Goal: Communication & Community: Answer question/provide support

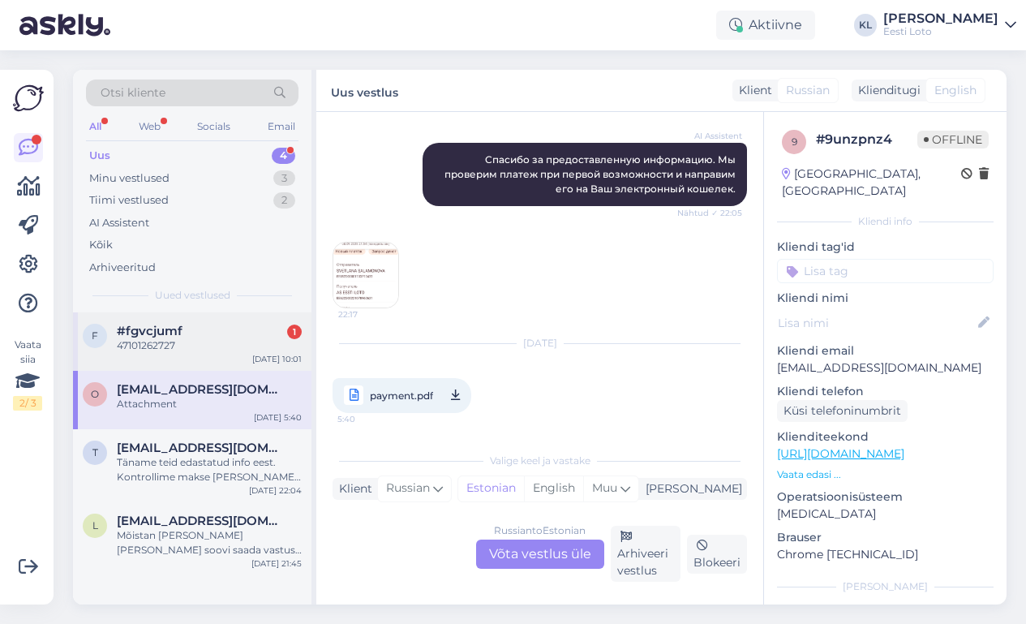
click at [178, 341] on div "47101262727" at bounding box center [209, 345] width 185 height 15
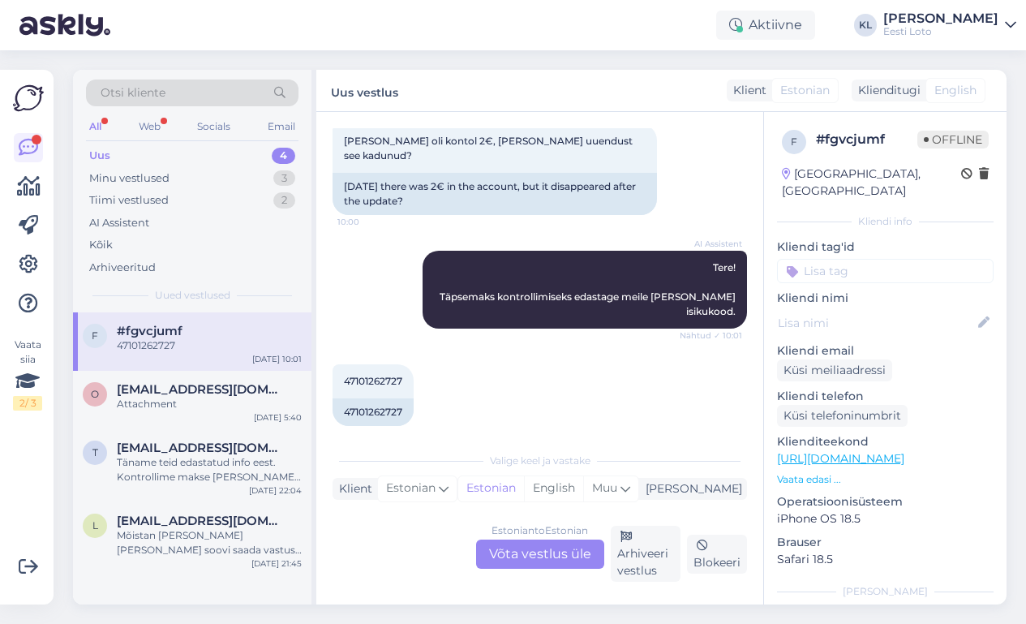
click at [521, 544] on div "Estonian to Estonian Võta vestlus üle" at bounding box center [540, 553] width 128 height 29
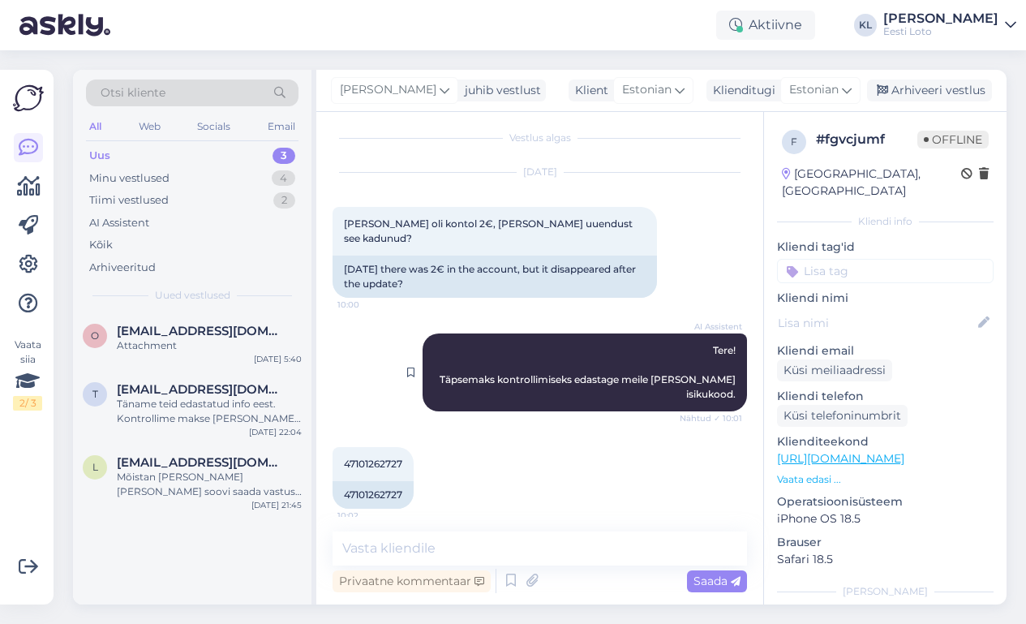
scroll to position [2, 0]
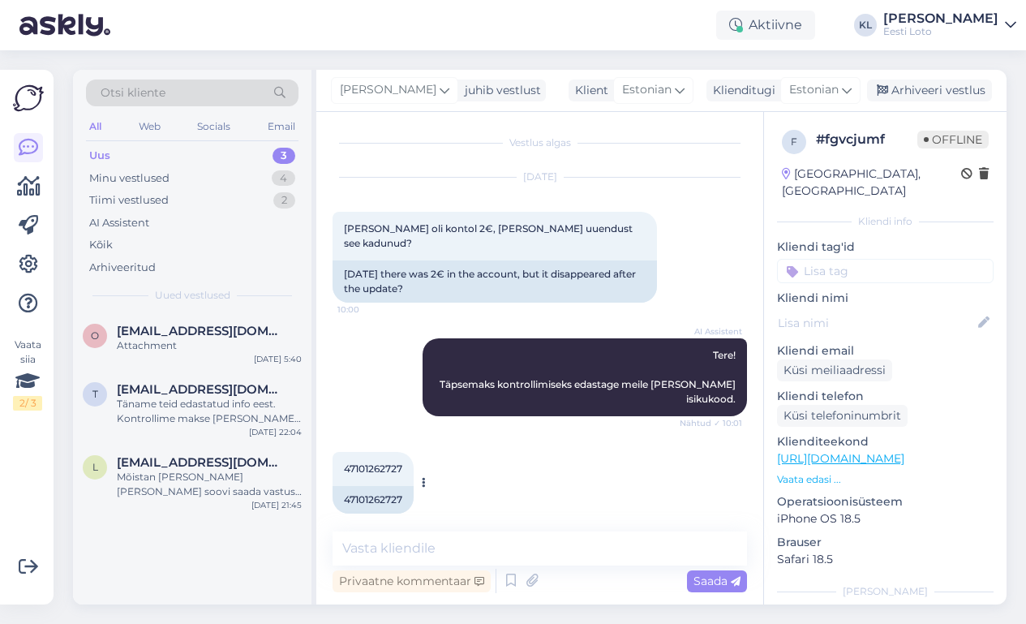
click at [379, 462] on span "47101262727" at bounding box center [373, 468] width 58 height 12
copy div "47101262727 10:02"
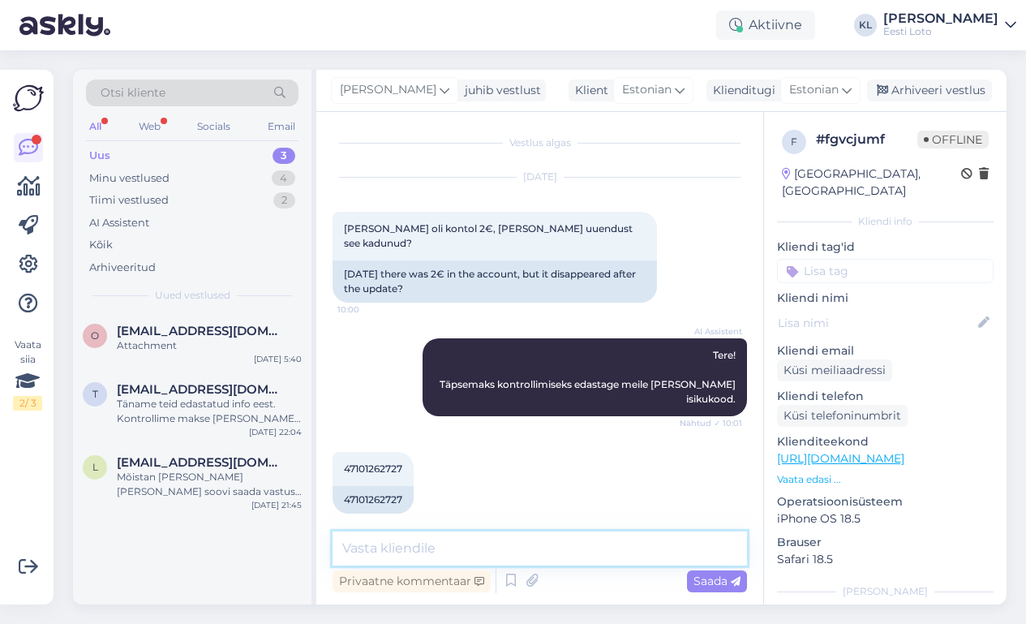
click at [434, 557] on textarea at bounding box center [540, 548] width 414 height 34
paste textarea "Kõiki enda e-rahakotiga seotud tehinguid (sissemaksed, piletiostud, võidumaksed…"
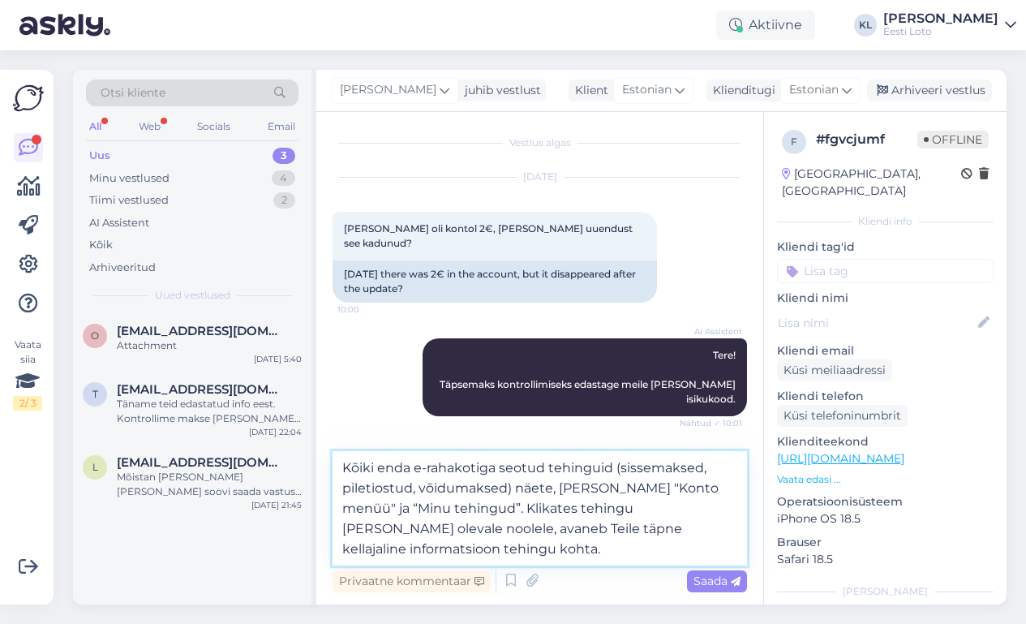
type textarea "Kõiki enda e-rahakotiga seotud tehinguid (sissemaksed, piletiostud, võidumaksed…"
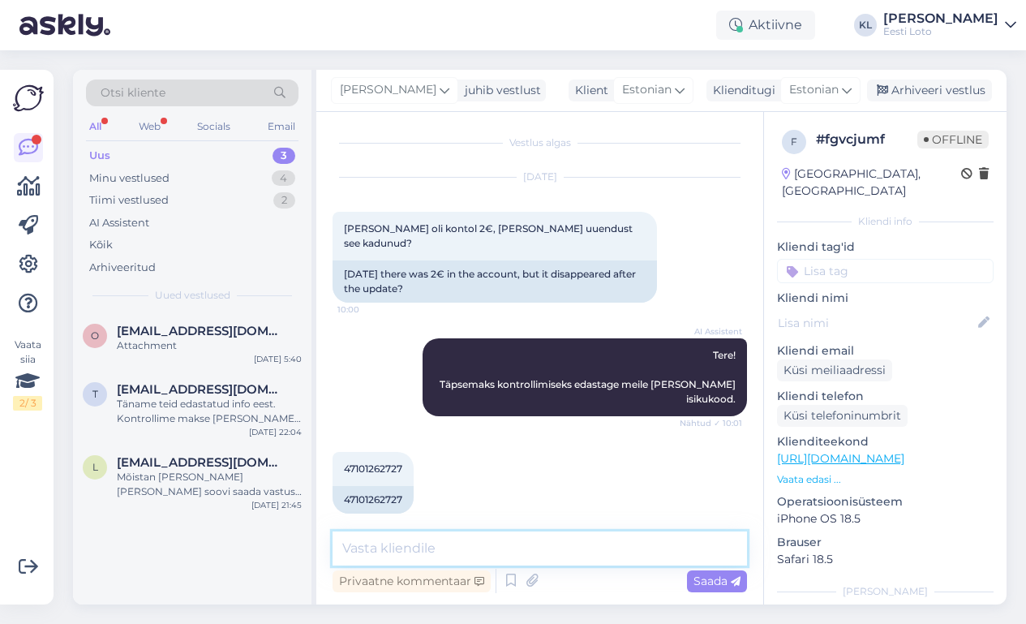
scroll to position [131, 0]
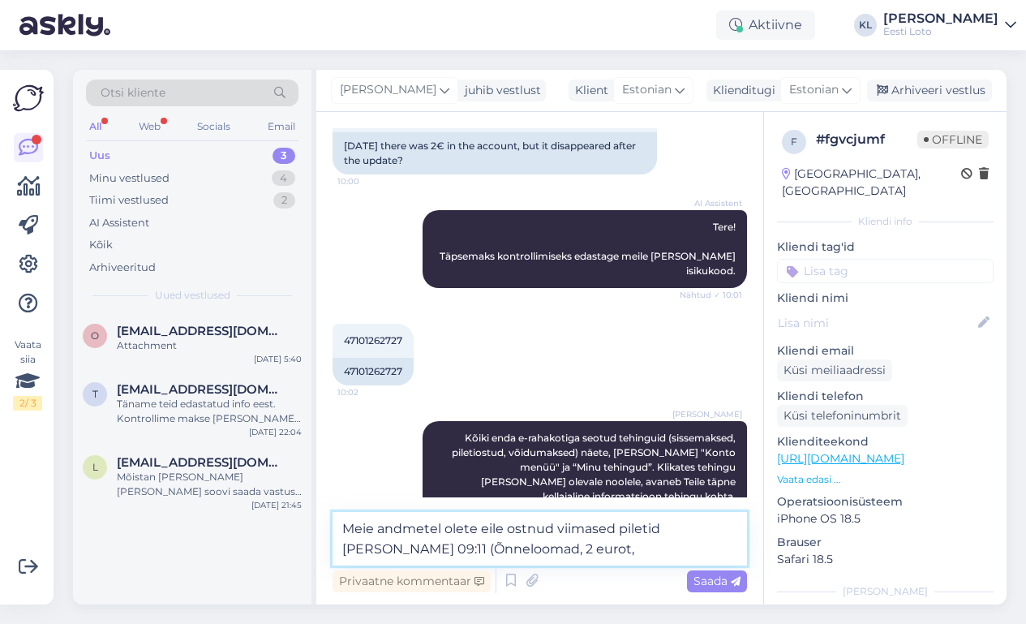
click at [433, 548] on textarea "Meie andmetel olete eile ostnud viimased piletid [PERSON_NAME] 09:11 (Õnnelooma…" at bounding box center [540, 539] width 414 height 54
paste textarea "20379-612550-229974"
click at [739, 549] on textarea "Meie andmetel olete eile ostnud viimased piletid [PERSON_NAME] 09:11 (Õnnelooma…" at bounding box center [540, 539] width 414 height 54
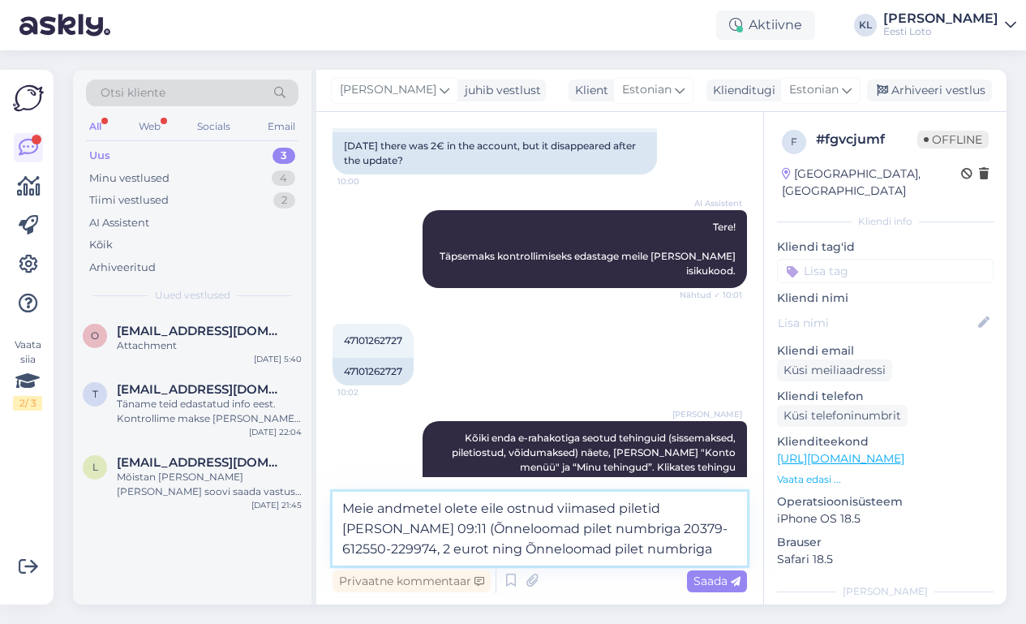
paste textarea "20372-612550-231494"
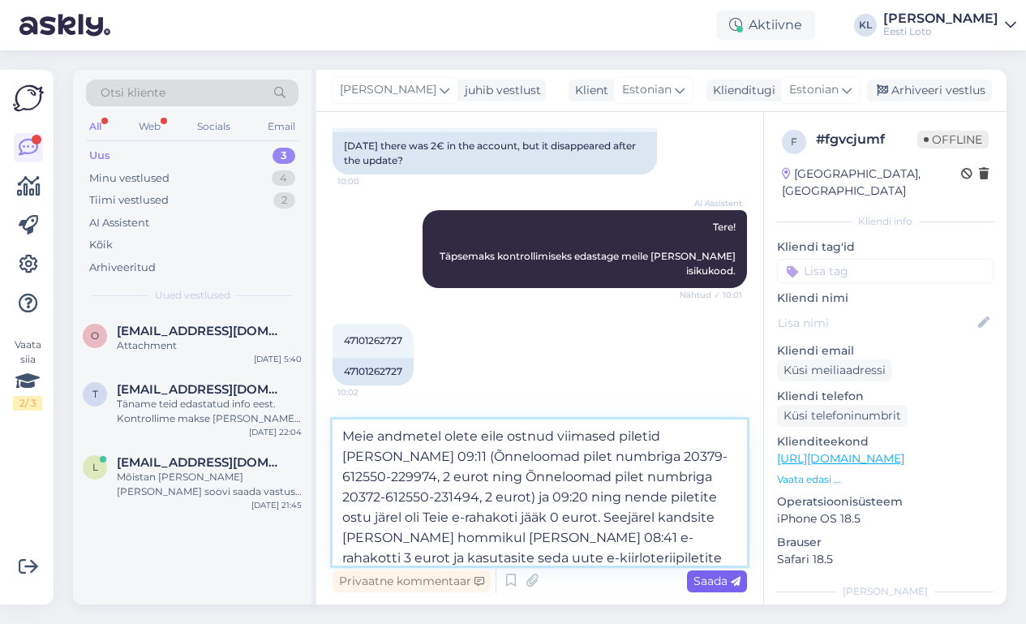
type textarea "Meie andmetel olete eile ostnud viimased piletid [PERSON_NAME] 09:11 (Õnnelooma…"
click at [702, 581] on span "Saada" at bounding box center [717, 580] width 47 height 15
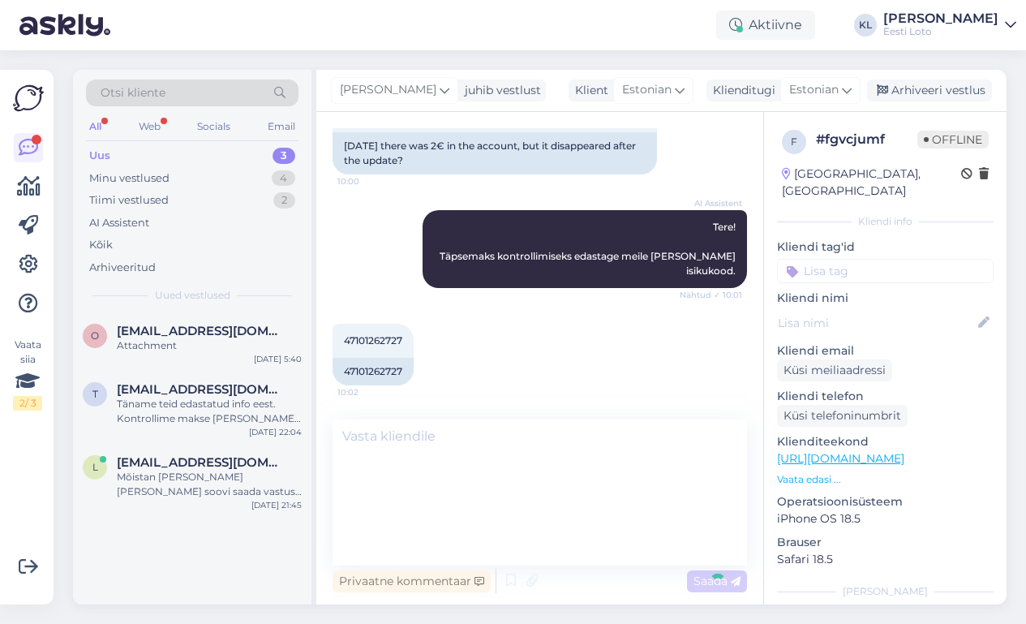
scroll to position [288, 0]
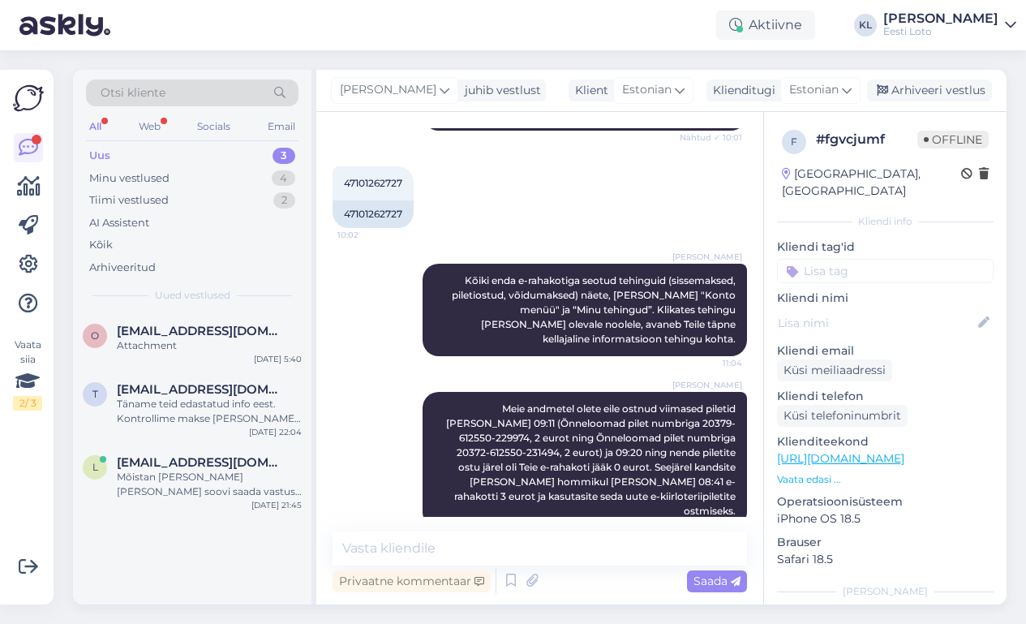
click at [840, 259] on input at bounding box center [885, 271] width 217 height 24
type input "e-raha"
click at [888, 311] on span "E-rahakott" at bounding box center [885, 316] width 53 height 10
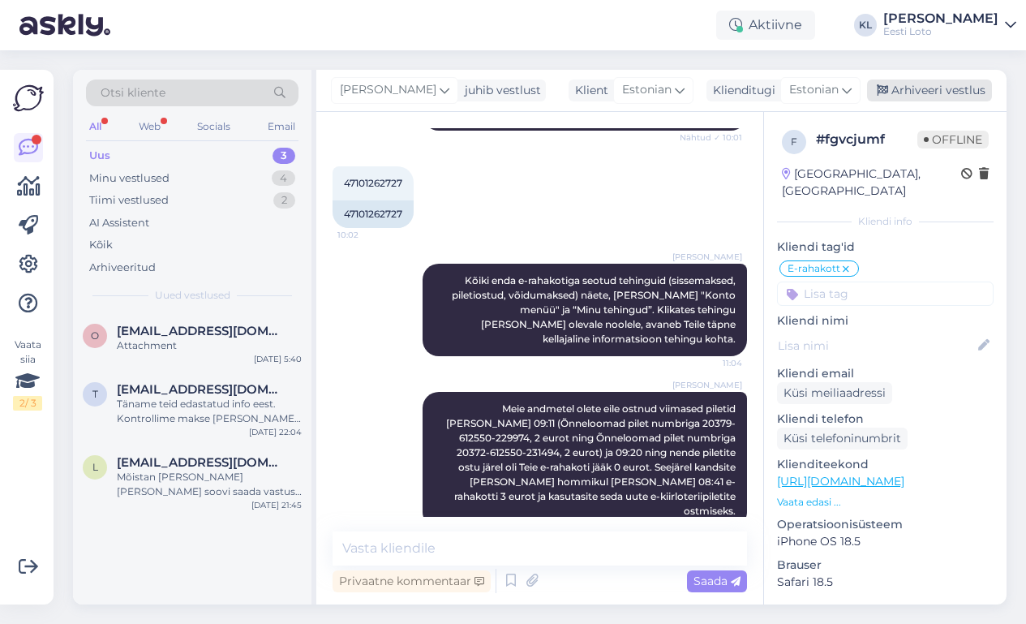
click at [925, 89] on div "Arhiveeri vestlus" at bounding box center [929, 90] width 125 height 22
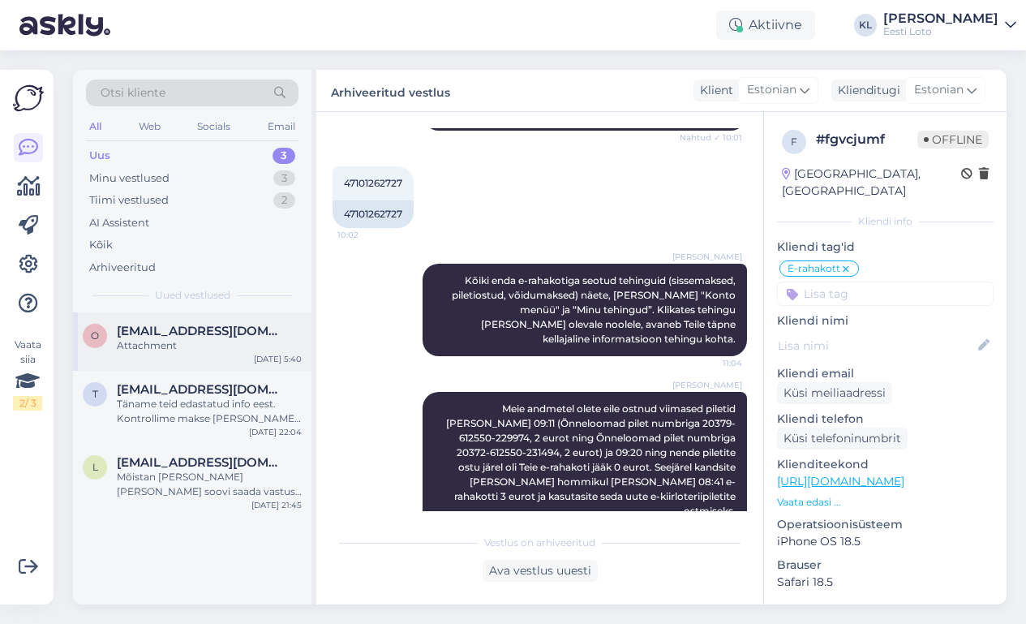
click at [173, 338] on div "Attachment" at bounding box center [209, 345] width 185 height 15
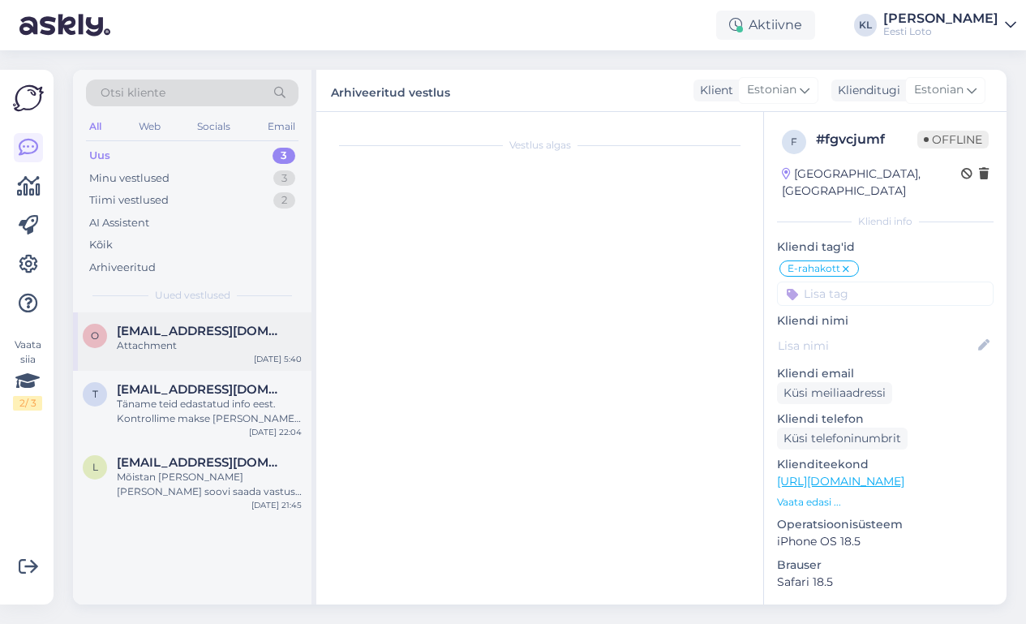
scroll to position [469, 0]
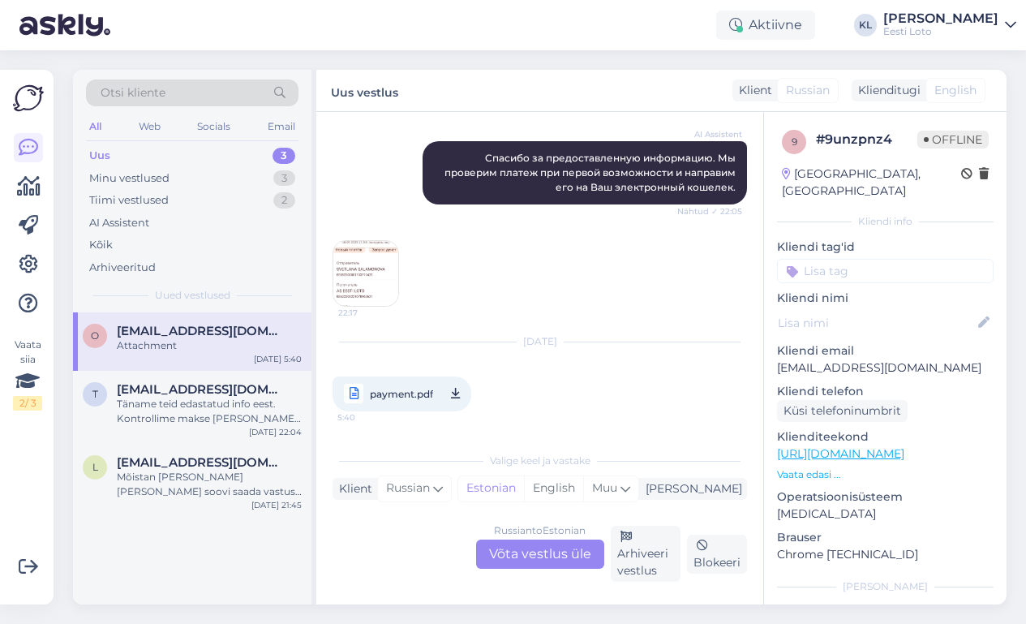
click at [514, 549] on div "Russian to Estonian Võta vestlus üle" at bounding box center [540, 553] width 128 height 29
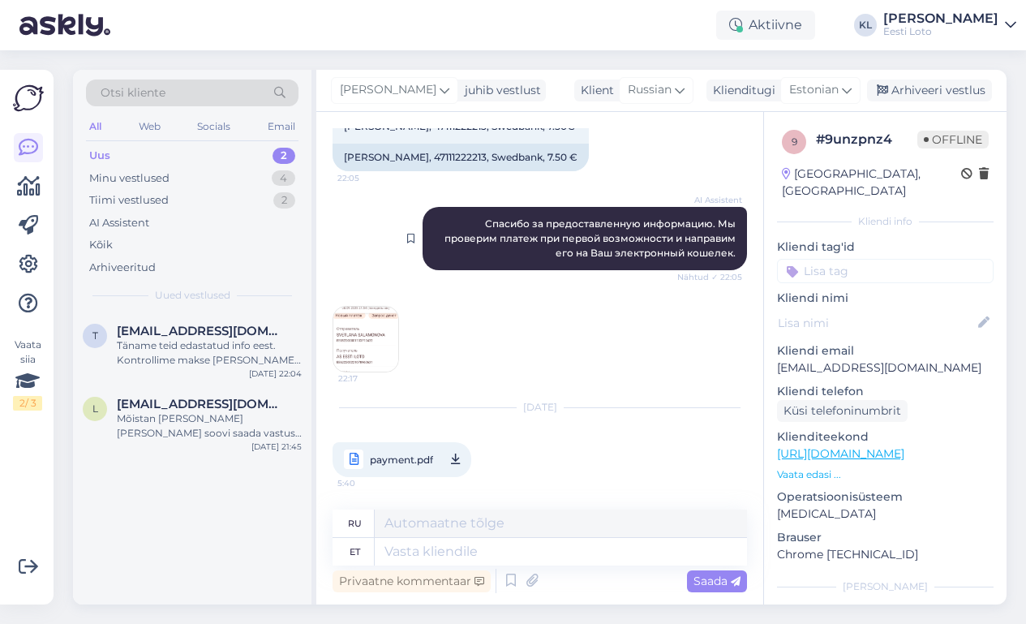
scroll to position [327, 0]
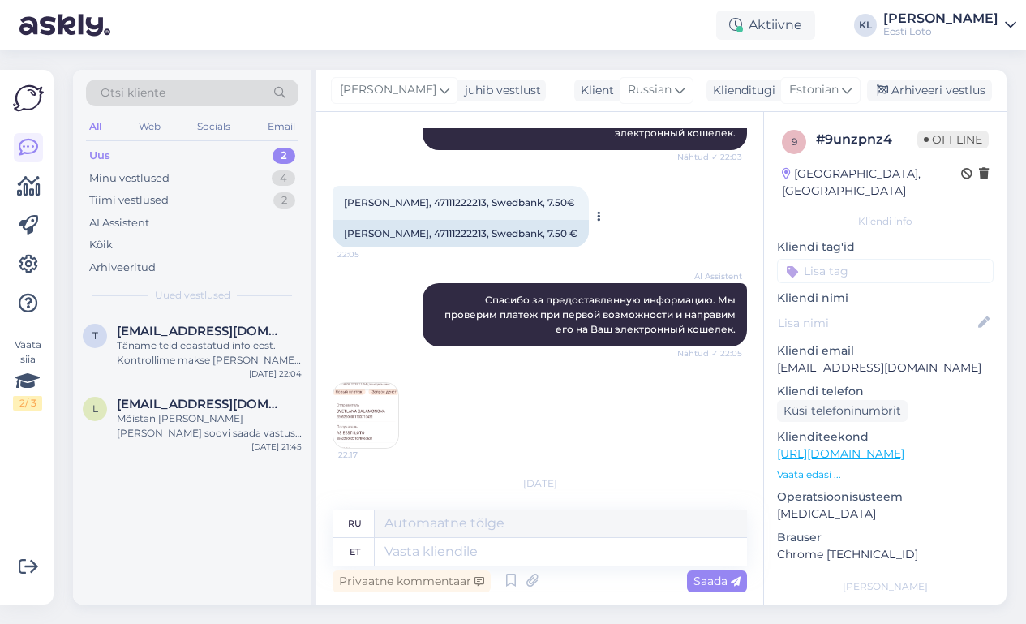
click at [491, 232] on div "[PERSON_NAME], 47111222213, Swedbank, 7.50 €" at bounding box center [461, 234] width 256 height 28
copy div "47111222213"
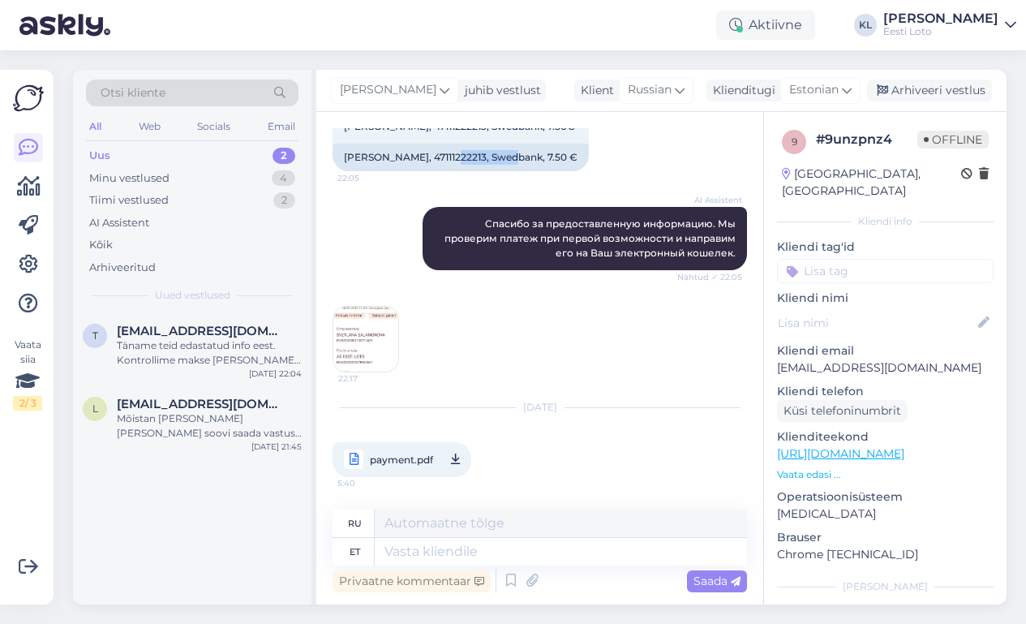
scroll to position [403, 0]
click at [456, 560] on textarea at bounding box center [561, 552] width 372 height 28
type textarea "Mei"
type textarea "Мы"
type textarea "Meie a"
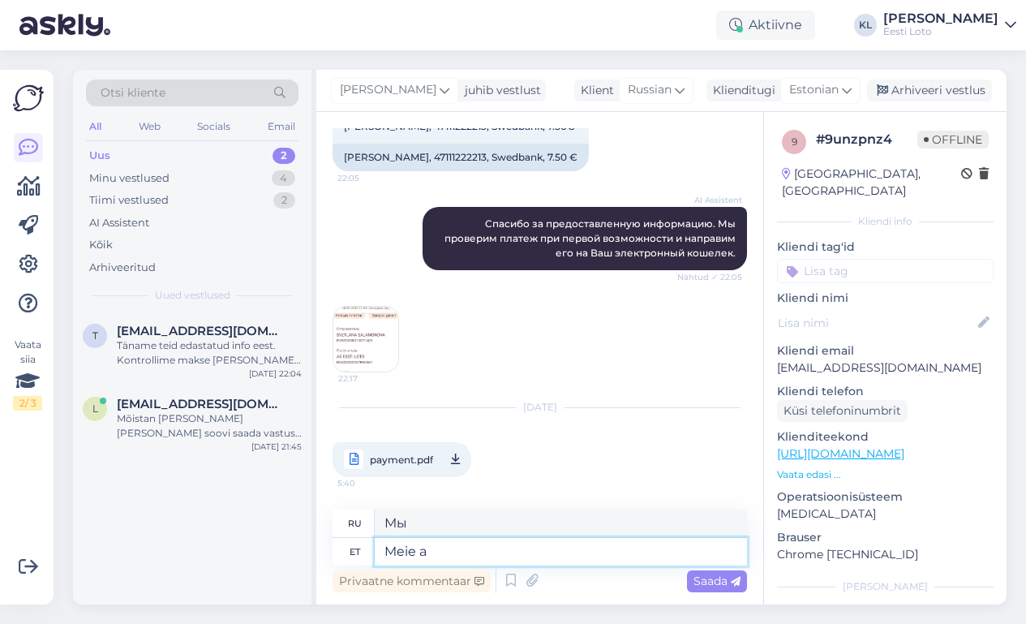
type textarea "Наш"
type textarea "Meie andmetel"
type textarea "По нашим данным"
type textarea "Meie andmetel on ma"
type textarea "По нашим данным,"
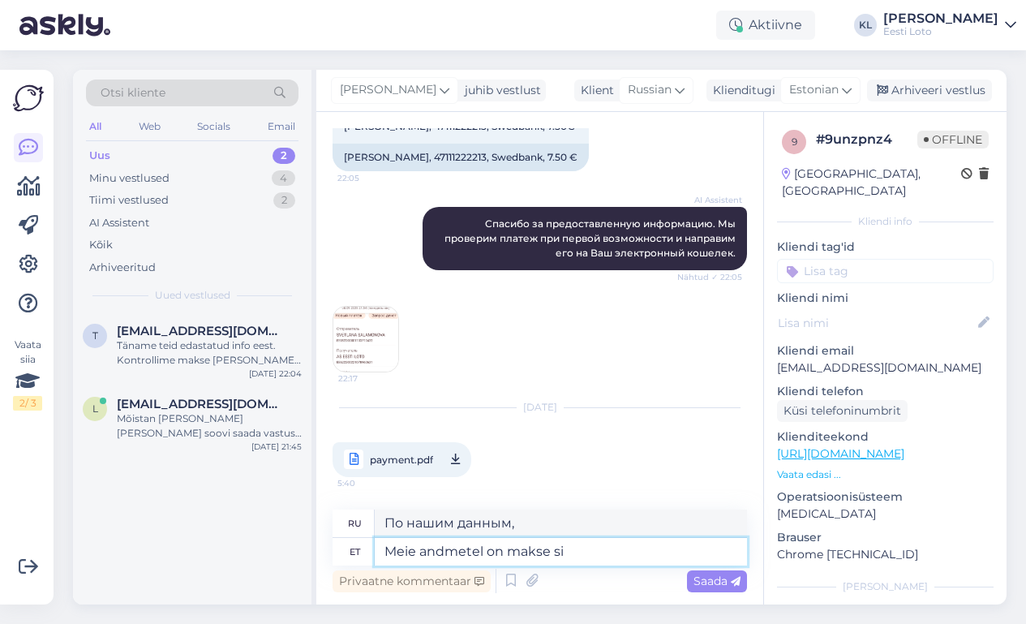
type textarea "Meie andmetel on [PERSON_NAME]"
type textarea "По нашим данным, оплата"
type textarea "Meie andmetel on makse siiski"
type textarea "По нашим данным, оплата все еще"
type textarea "Meie andmetel on makse siiski viibega"
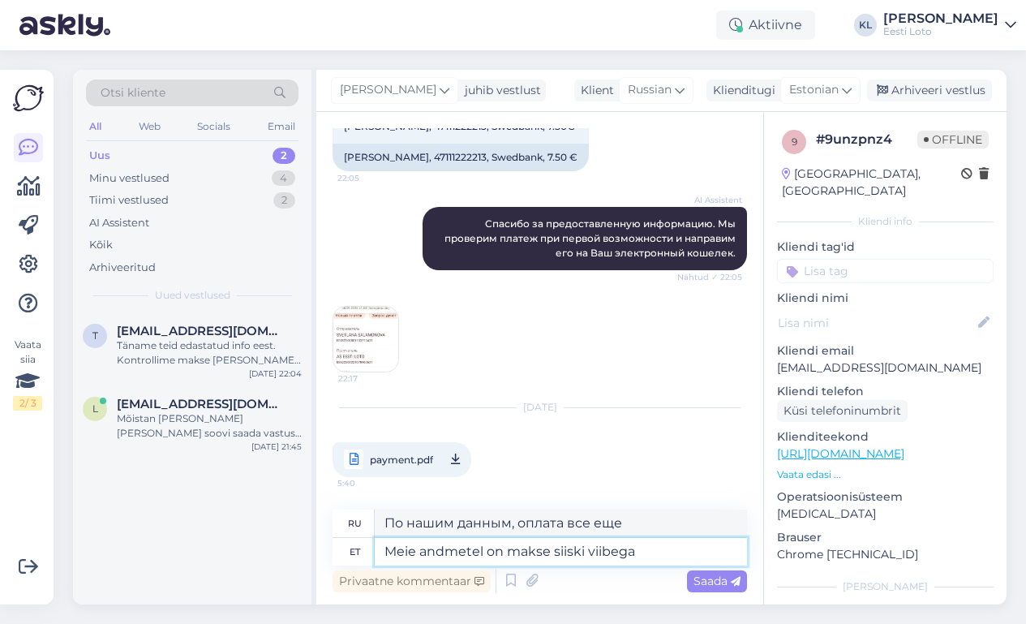
type textarea "По нашим данным, выплата все еще задерживается."
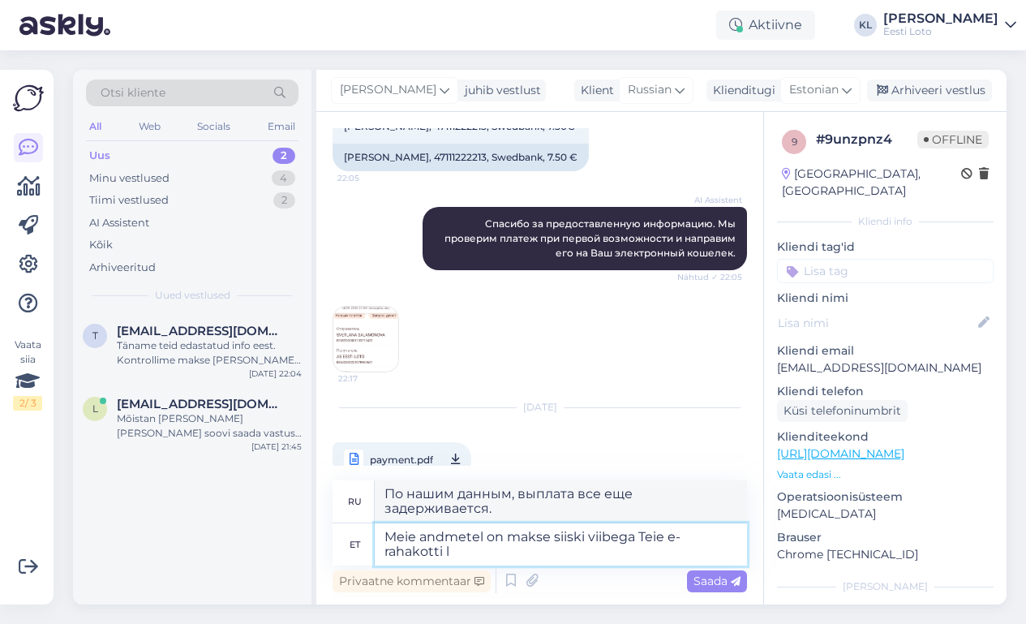
type textarea "Meie andmetel on makse siiski viibega [PERSON_NAME] e-rahakotti la"
type textarea "По нашей информации, платеж все равно будет отправлен на ваш электронный кошеле…"
type textarea "Meie andmetel on makse siiski viibega Teie e-rahakotti laekunud."
type textarea "По нашим данным, платеж поступил на ваш электронный кошелек с задержкой."
type textarea "Meie andmetel on makse siiski viibega Teie e-rahakotti laekunud. Vabandame"
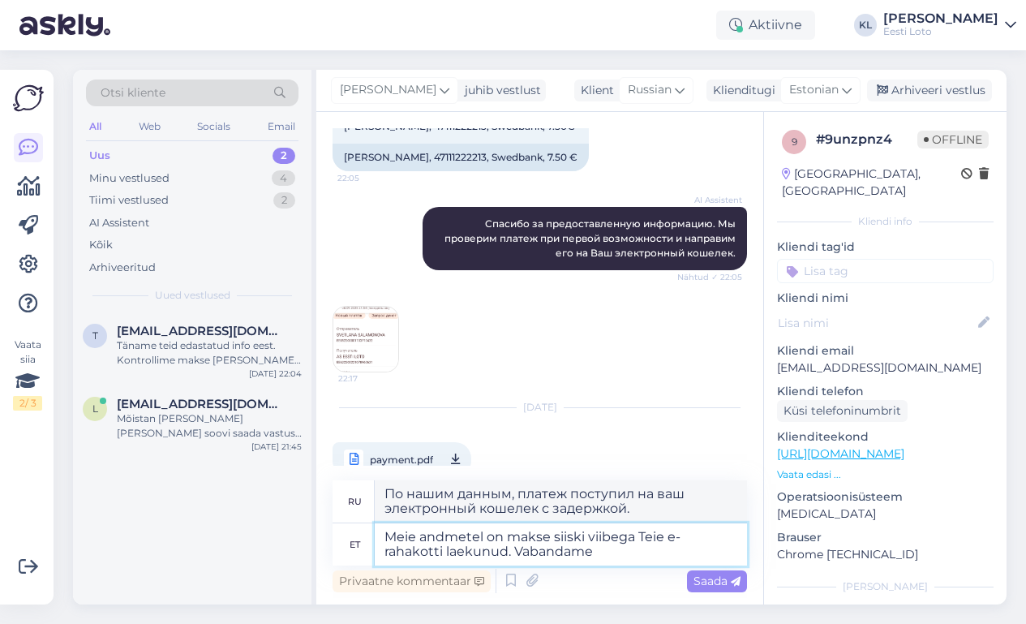
type textarea "По нашим данным, платёж поступил на ваш электронный кошелёк с некоторой задержк…"
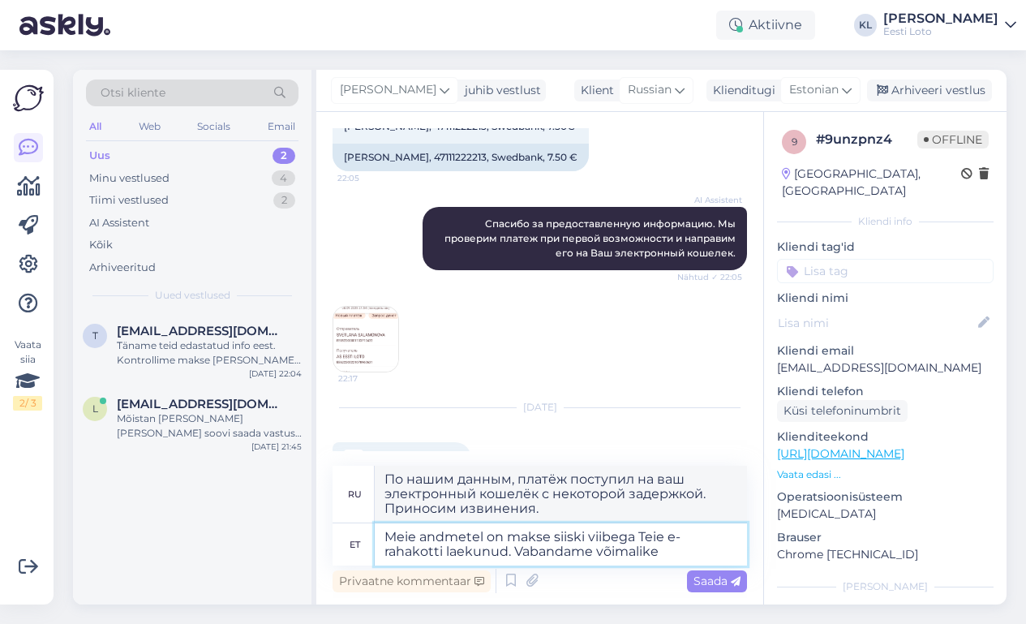
type textarea "Meie andmetel on makse siiski viibega Teie e-rahakotti laekunud. Vabandame võim…"
type textarea "По нашим данным, платёж поступил на ваш электронный кошелёк с небольшой задержк…"
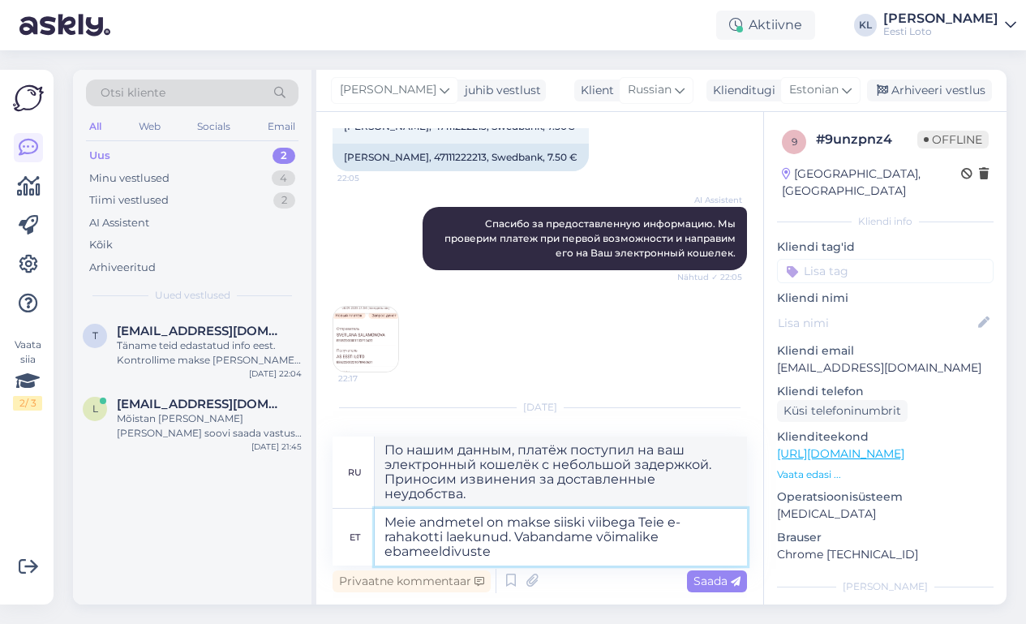
type textarea "Meie andmetel on makse siiski viibega Teie e-rahakotti laekunud. Vabandame võim…"
type textarea "По нашим данным, платёж поступил на ваш электронный кошелёк с некоторой задержк…"
type textarea "Meie andmetel on makse siiski viibega Teie e-rahakotti laekunud. Vabandame võim…"
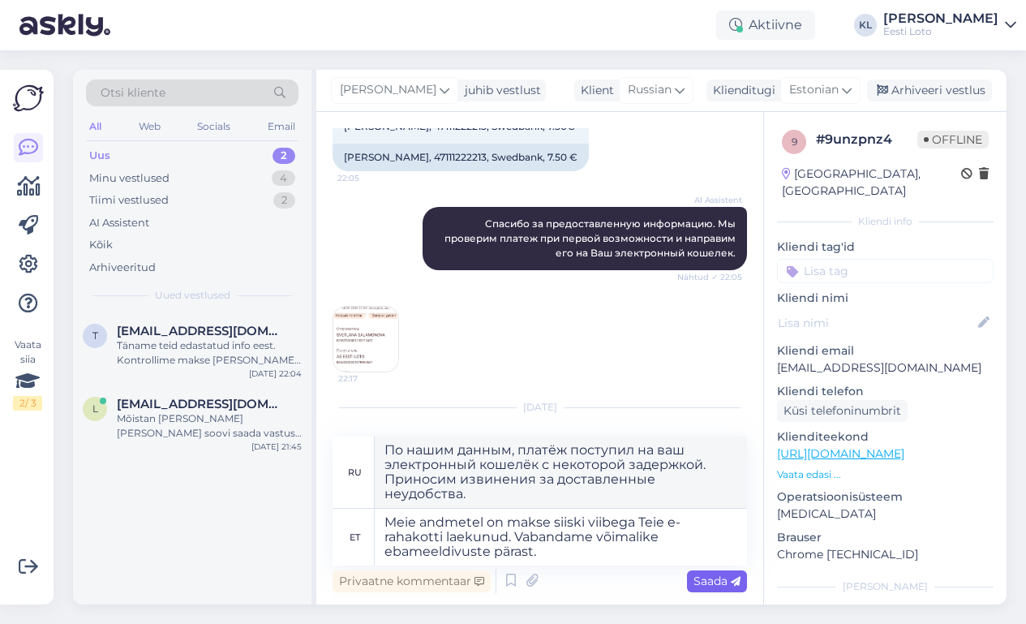
click at [709, 578] on span "Saada" at bounding box center [717, 580] width 47 height 15
click at [713, 578] on span "Saada" at bounding box center [717, 580] width 47 height 15
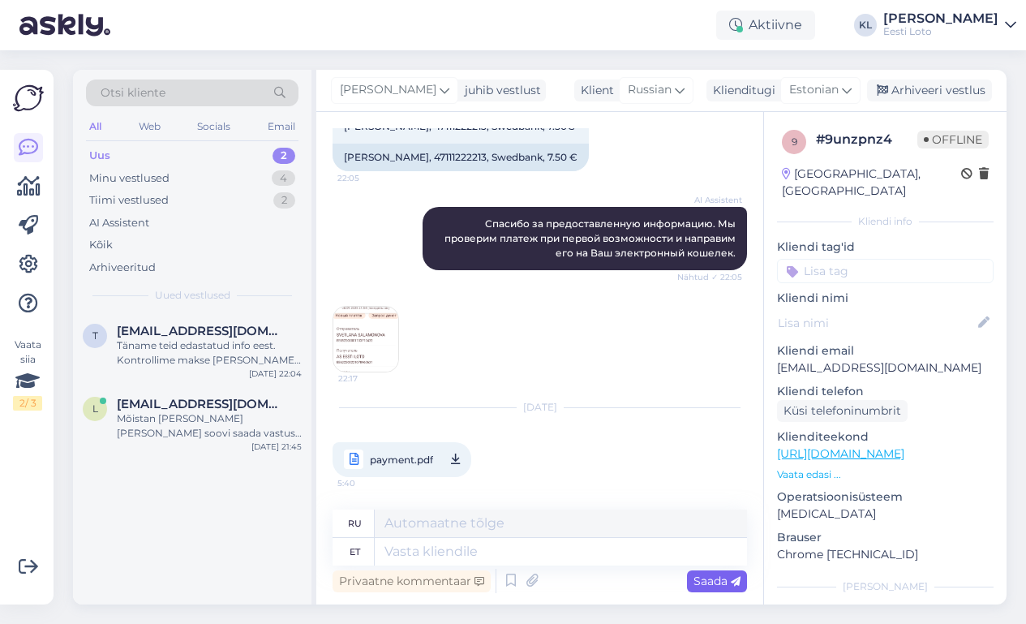
scroll to position [544, 0]
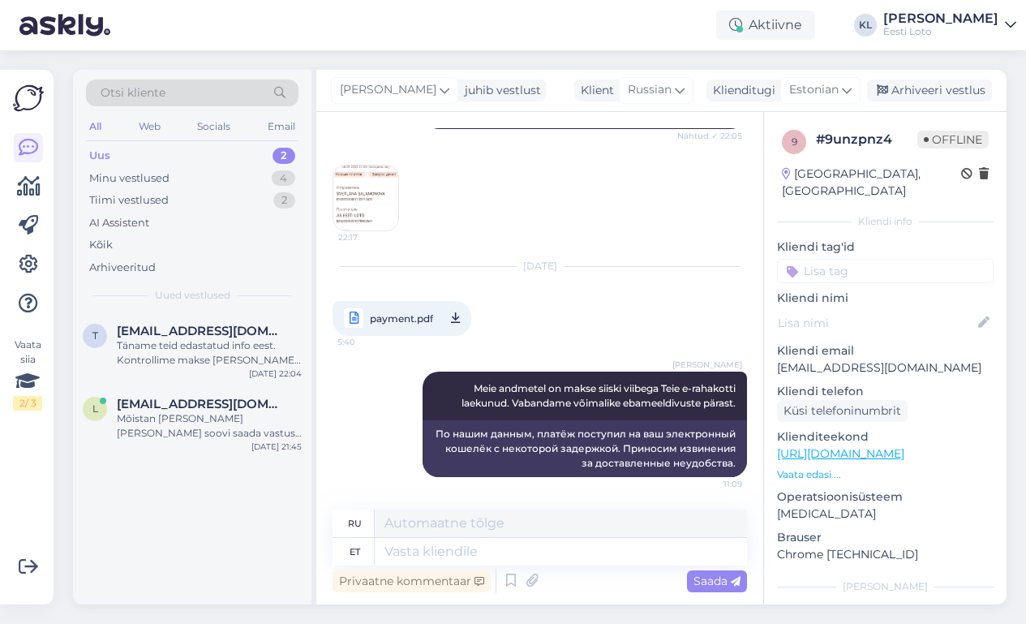
click at [862, 261] on input at bounding box center [885, 271] width 217 height 24
type input "e-raha"
click at [901, 311] on span "E-rahakott" at bounding box center [885, 316] width 53 height 10
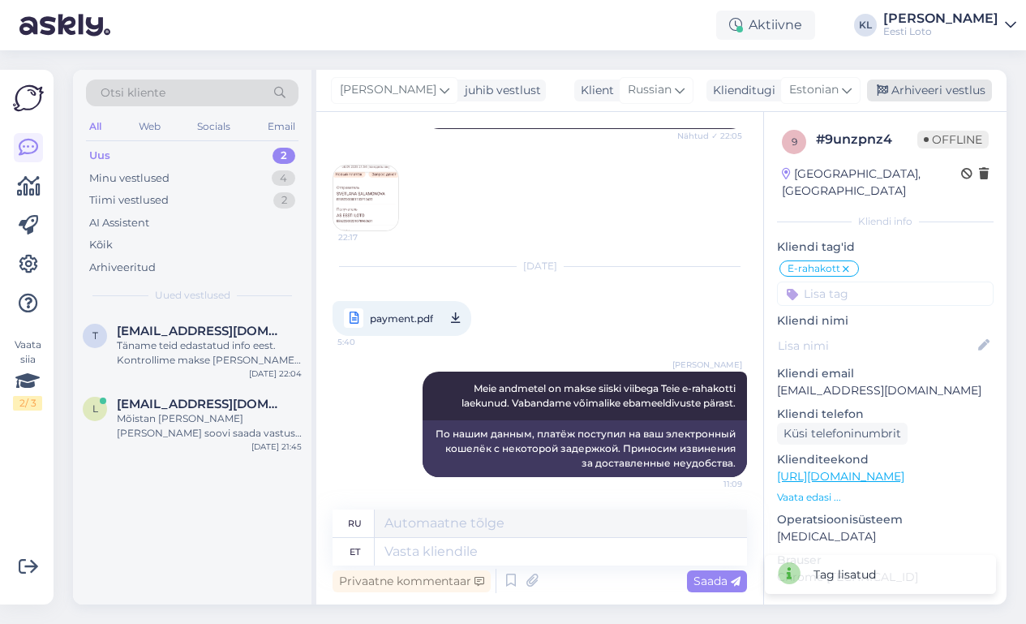
click at [964, 91] on div "Arhiveeri vestlus" at bounding box center [929, 90] width 125 height 22
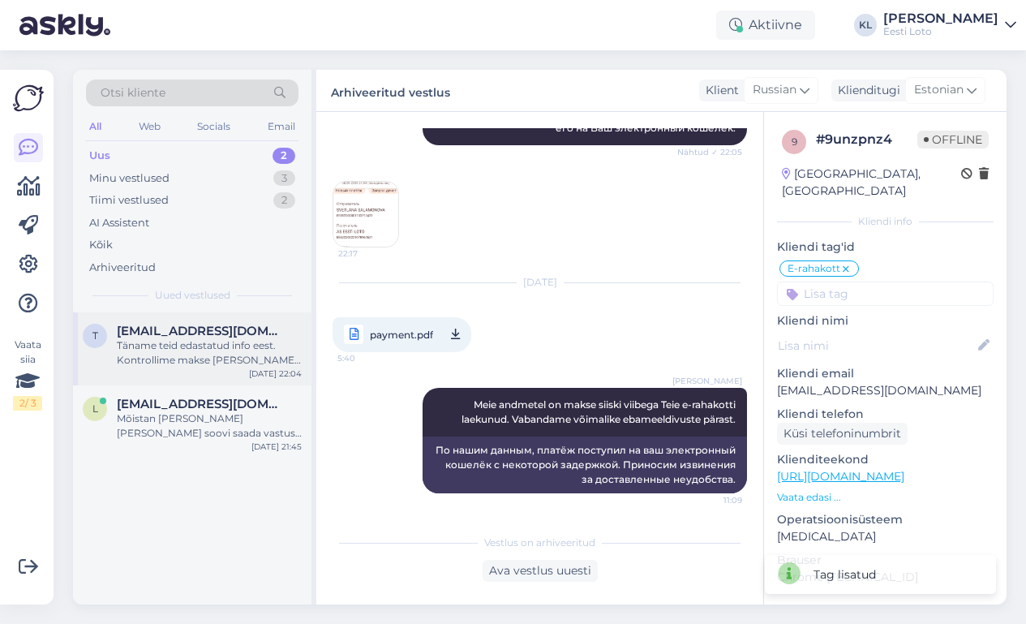
click at [174, 339] on div "Täname teid edastatud info eest. Kontrollime makse [PERSON_NAME] suuname selle …" at bounding box center [209, 352] width 185 height 29
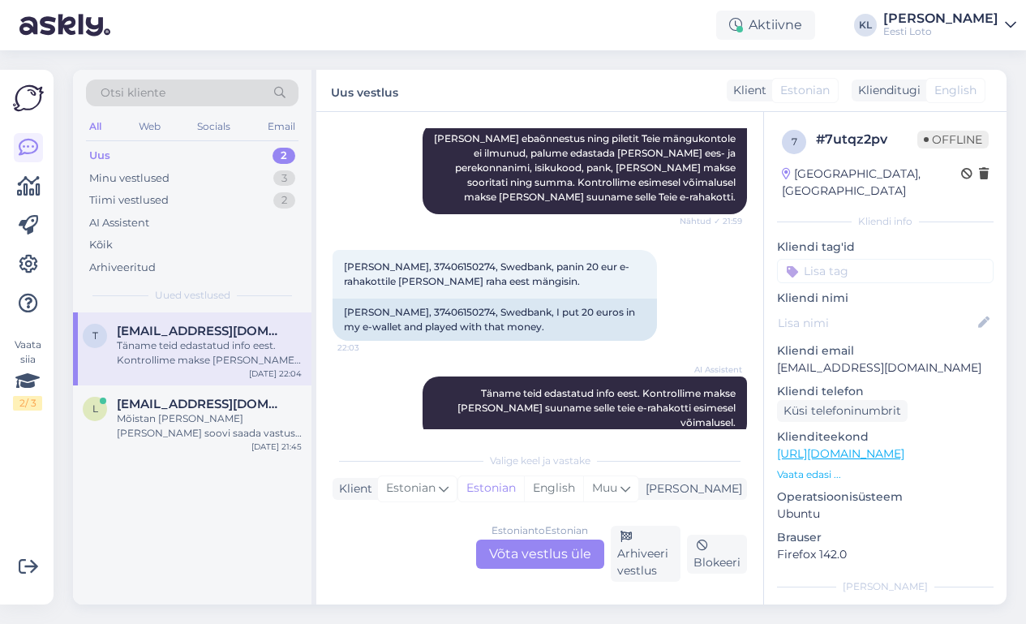
click at [517, 553] on div "Estonian to Estonian Võta vestlus üle" at bounding box center [540, 553] width 128 height 29
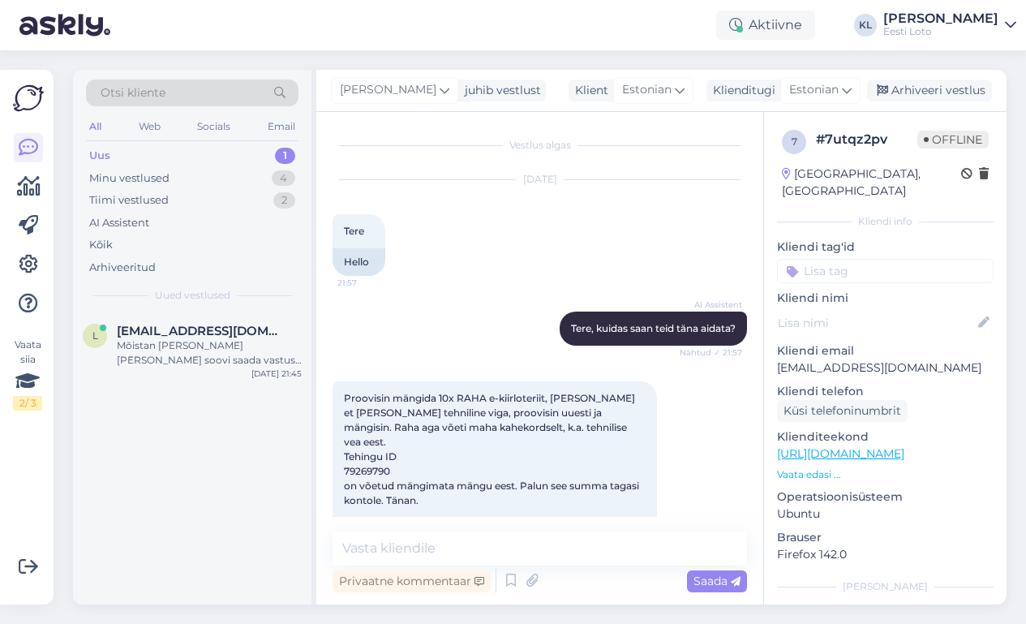
scroll to position [0, 0]
click at [248, 175] on div "Minu vestlused 4" at bounding box center [192, 178] width 213 height 23
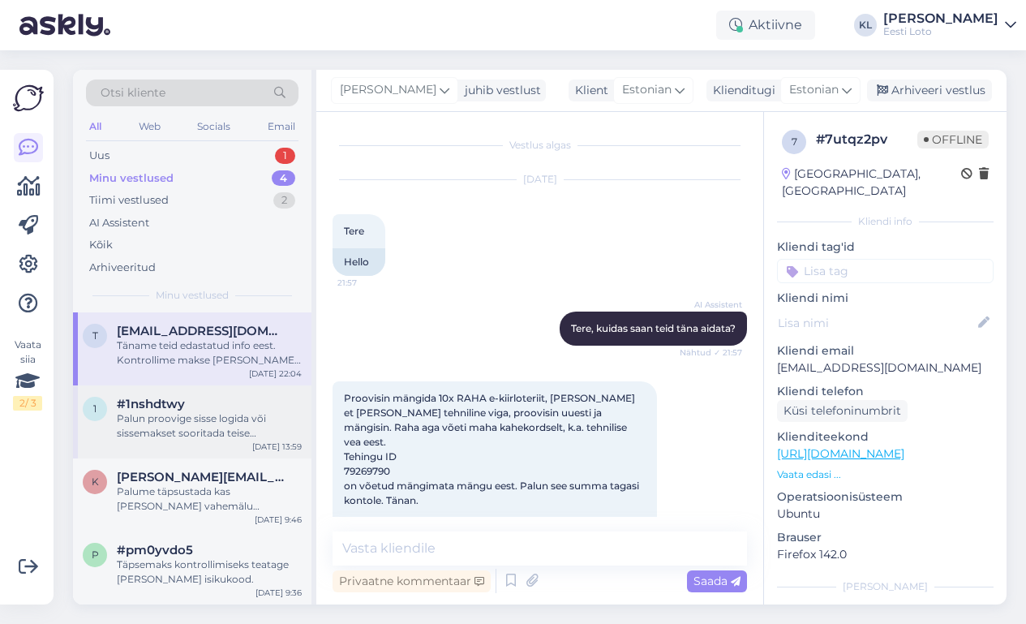
click at [221, 426] on div "Palun proovige sisse logida või sissemakset sooritada teise veebilehitsejaga. L…" at bounding box center [209, 425] width 185 height 29
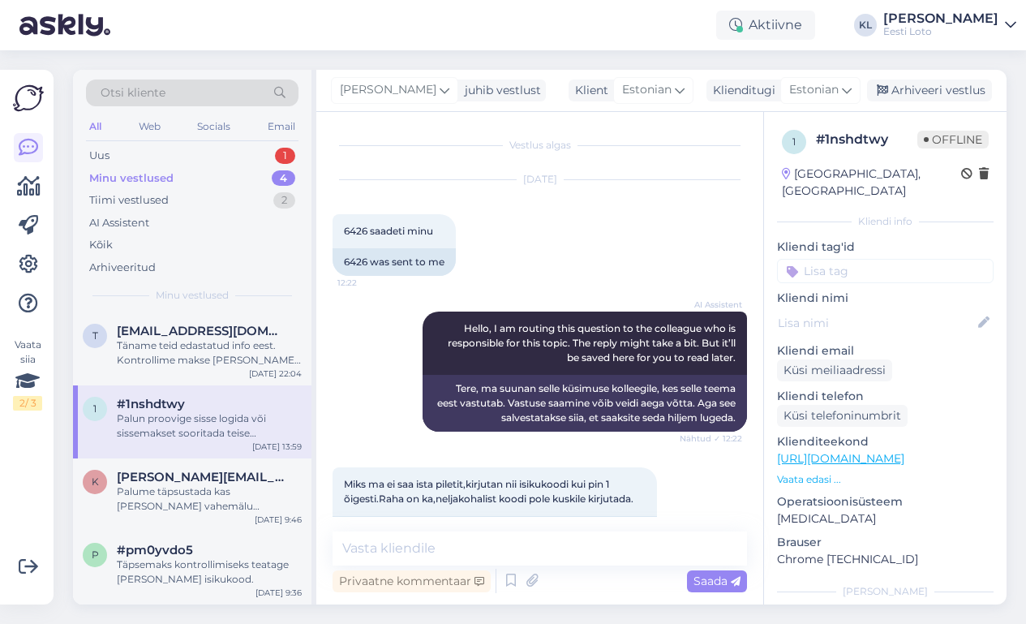
scroll to position [187, 0]
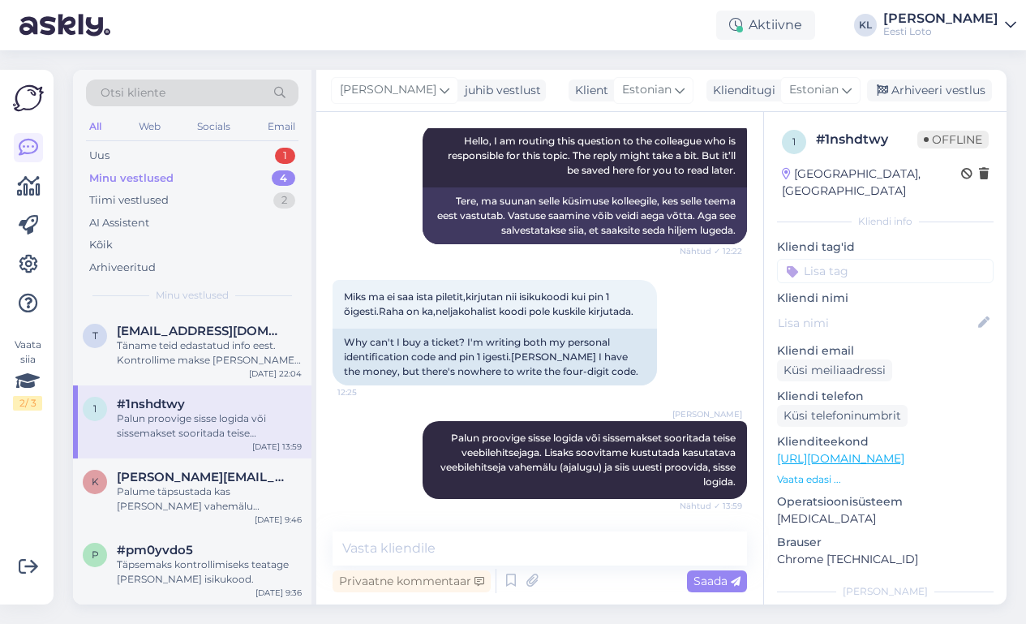
click at [842, 259] on input at bounding box center [885, 271] width 217 height 24
type input "Sma"
click at [846, 311] on span "Smart-ID probleem" at bounding box center [853, 316] width 96 height 10
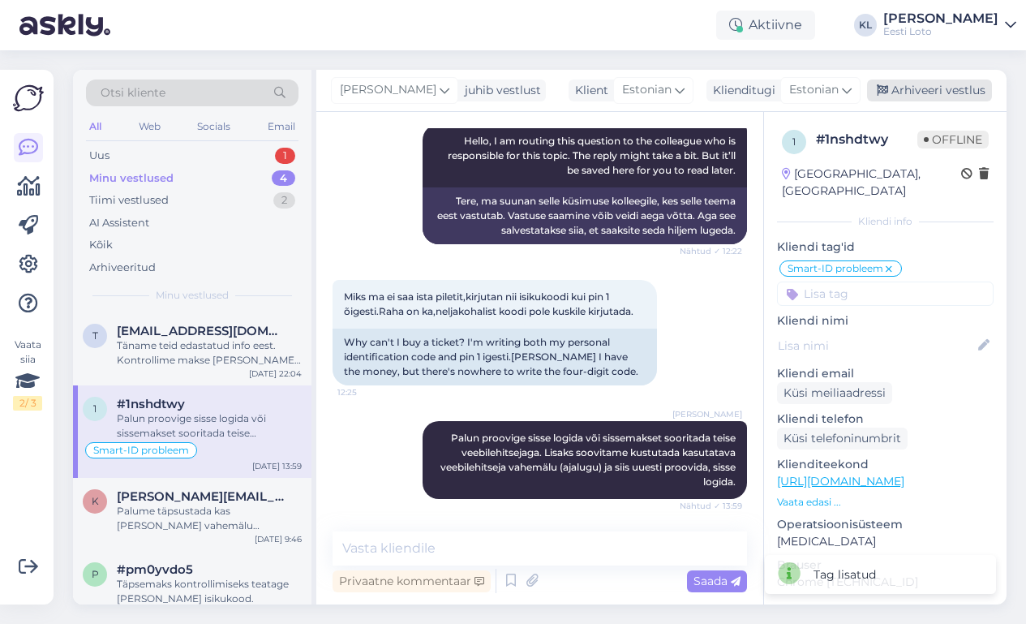
click at [943, 92] on div "Arhiveeri vestlus" at bounding box center [929, 90] width 125 height 22
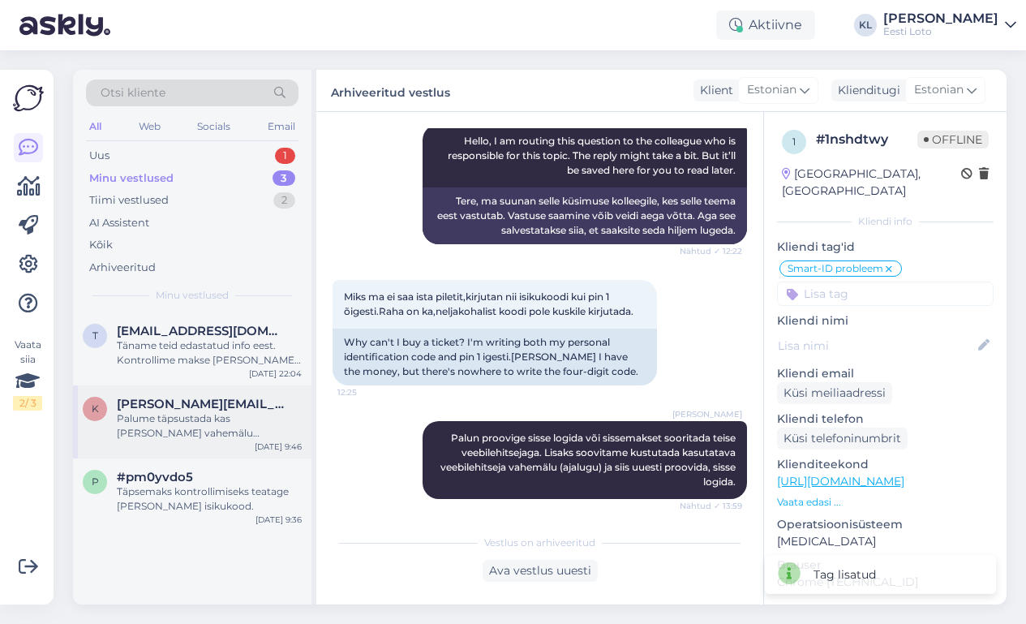
click at [203, 417] on div "Palume täpsustada kas [PERSON_NAME] vahemälu kustutamist ja teisest veebilehits…" at bounding box center [209, 425] width 185 height 29
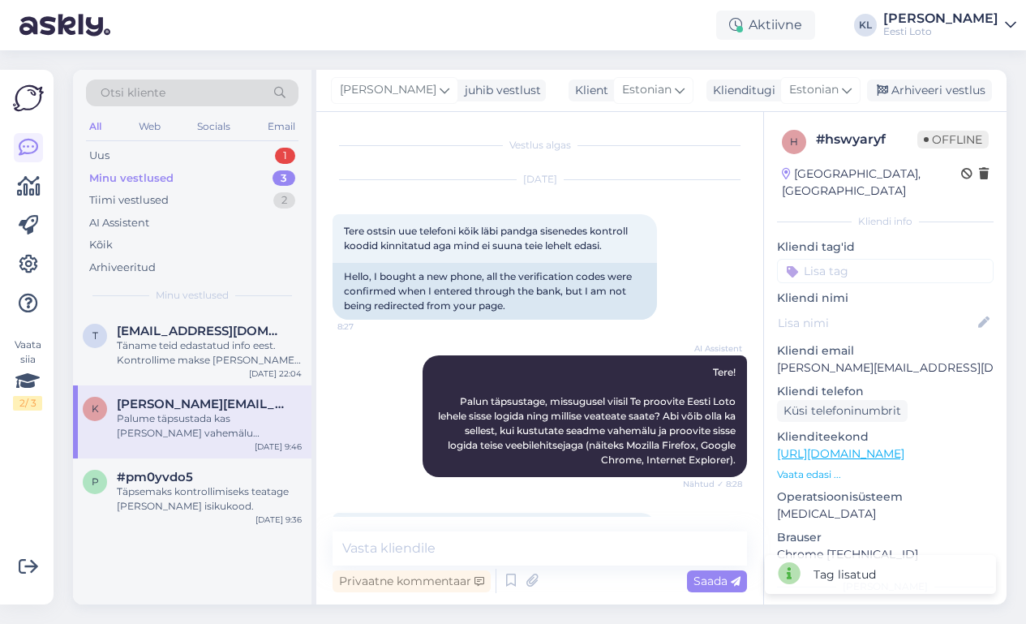
scroll to position [233, 0]
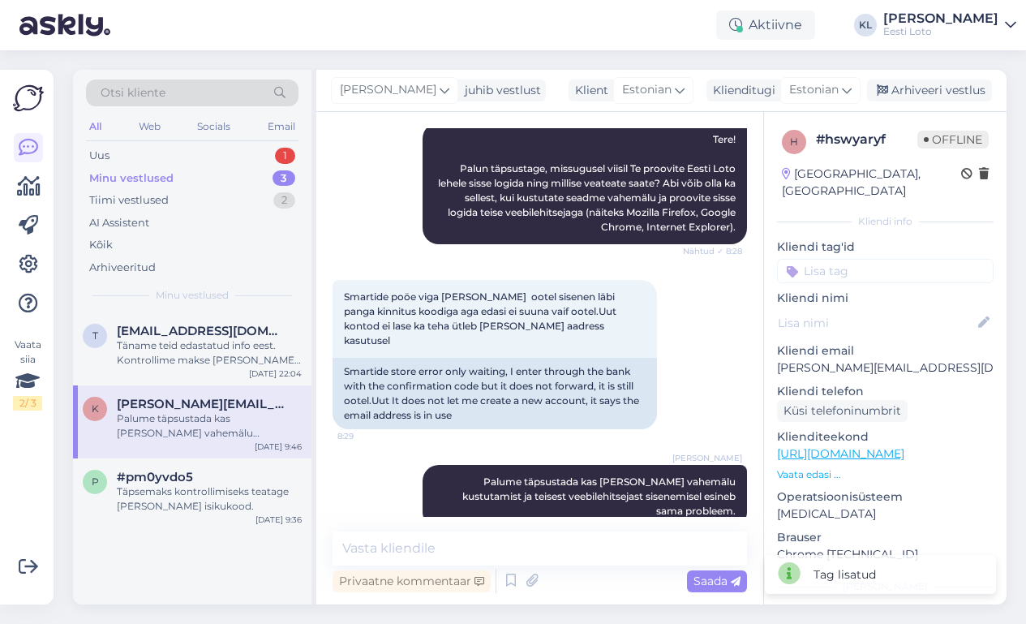
click at [830, 259] on input at bounding box center [885, 271] width 217 height 24
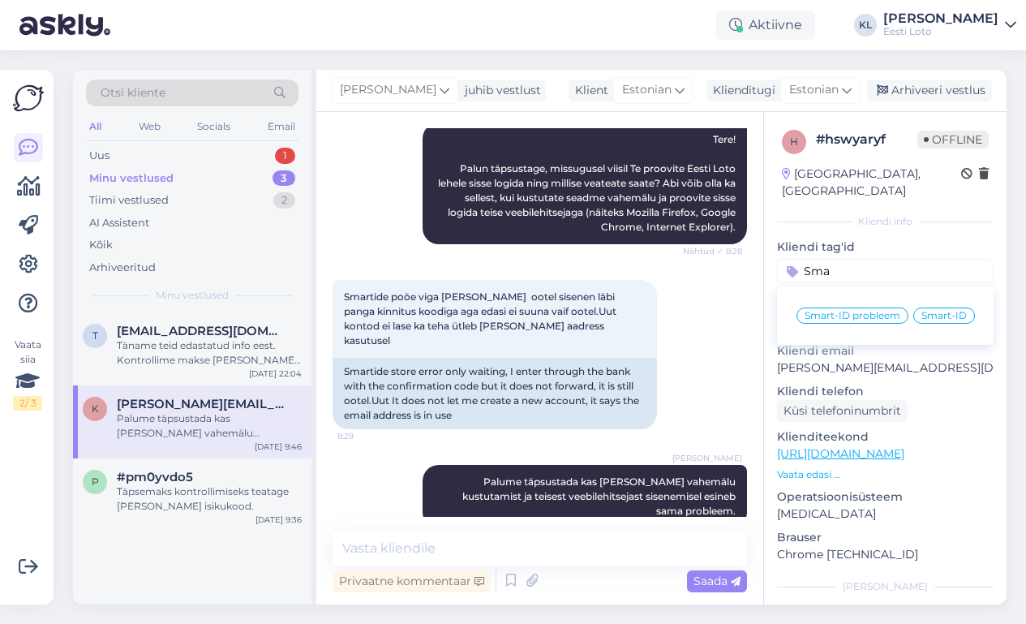
type input "Sma"
click at [951, 311] on span "Smart-ID" at bounding box center [943, 316] width 45 height 10
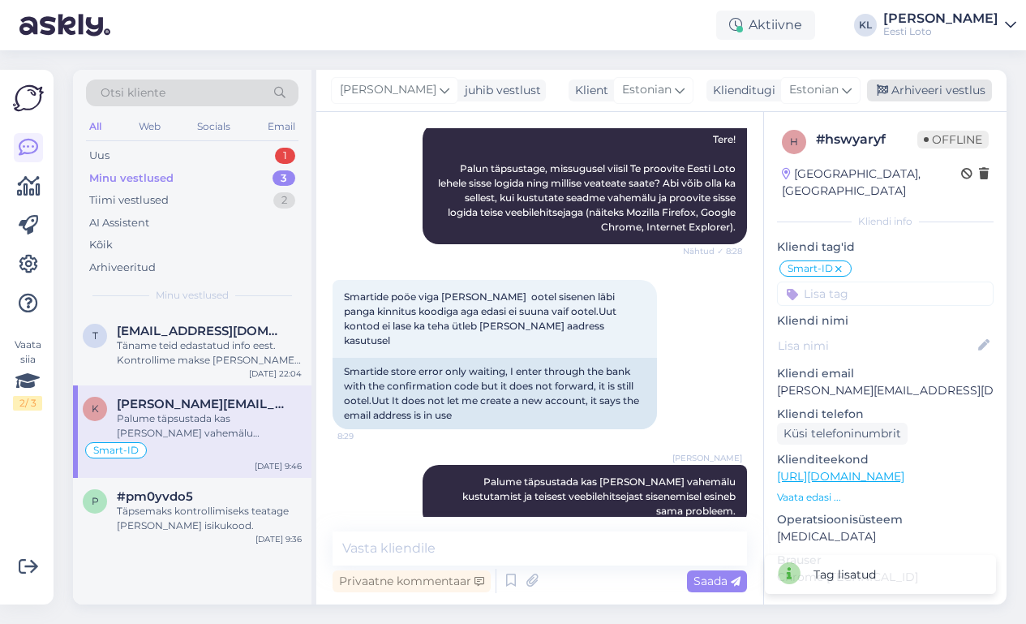
click at [947, 93] on div "Arhiveeri vestlus" at bounding box center [929, 90] width 125 height 22
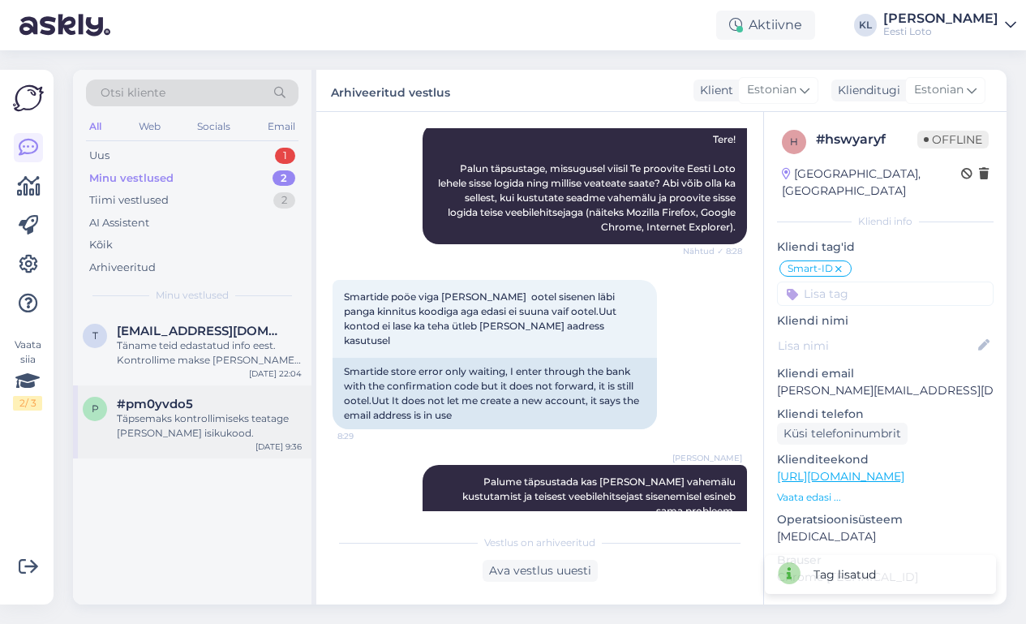
click at [206, 411] on div "Täpsemaks kontrollimiseks teatage [PERSON_NAME] isikukood." at bounding box center [209, 425] width 185 height 29
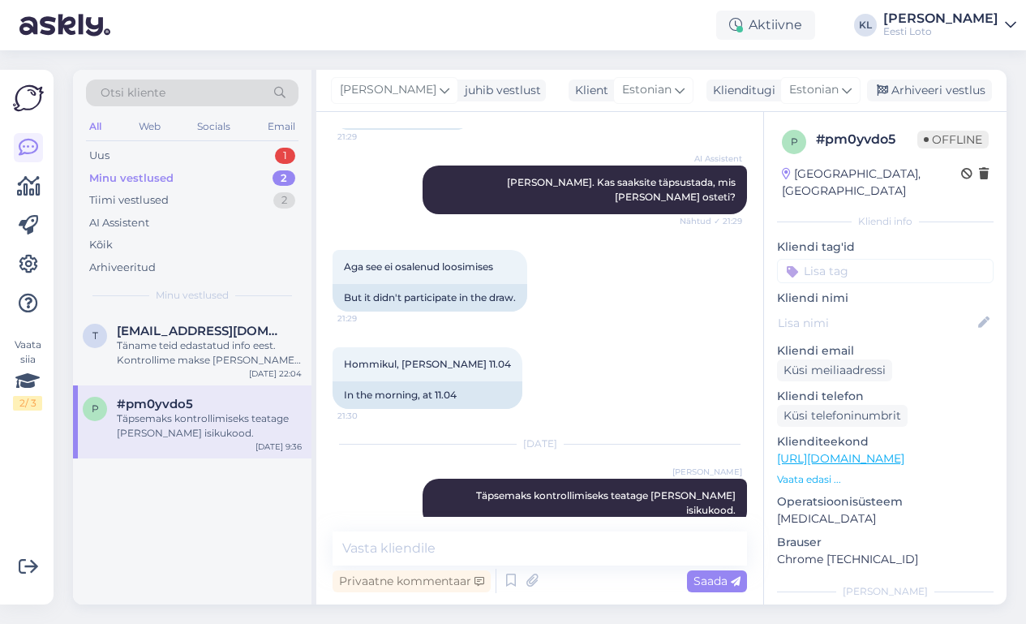
scroll to position [921, 0]
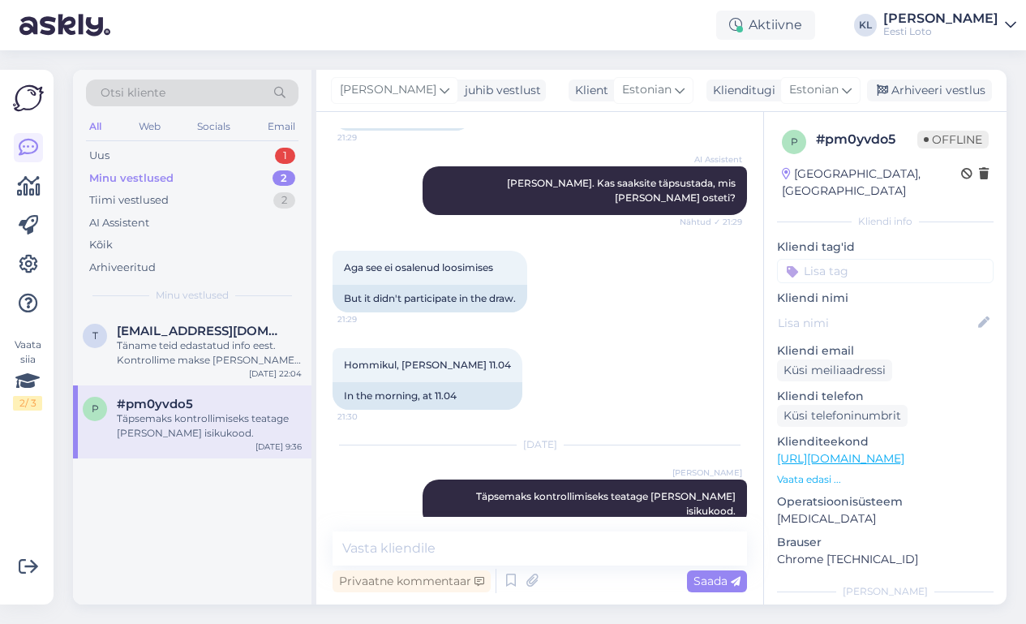
click at [861, 260] on input at bounding box center [885, 271] width 217 height 24
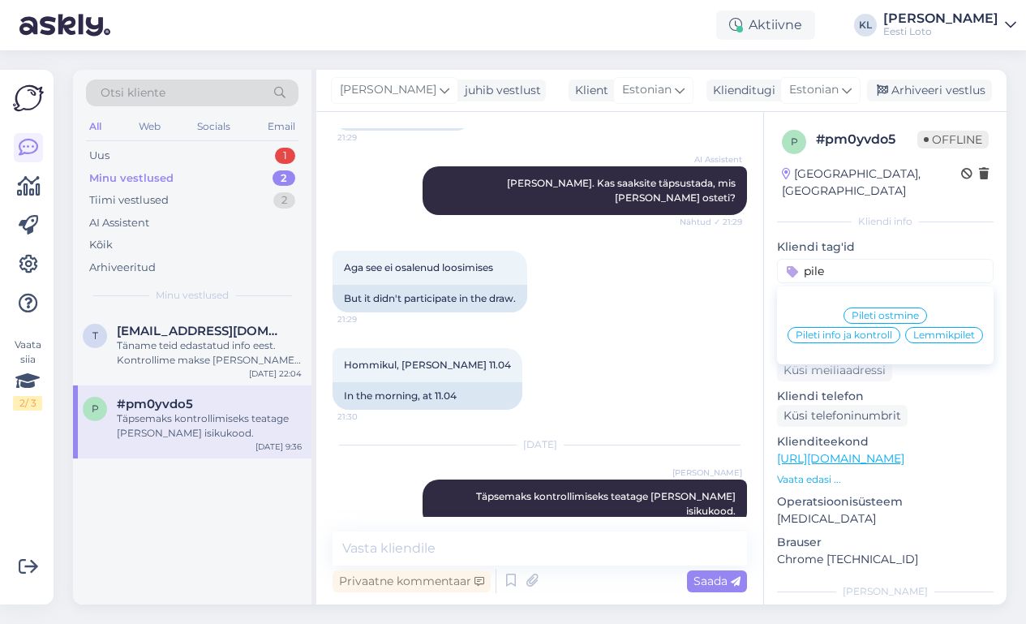
type input "pile"
click at [887, 311] on span "Pileti ostmine" at bounding box center [885, 316] width 67 height 10
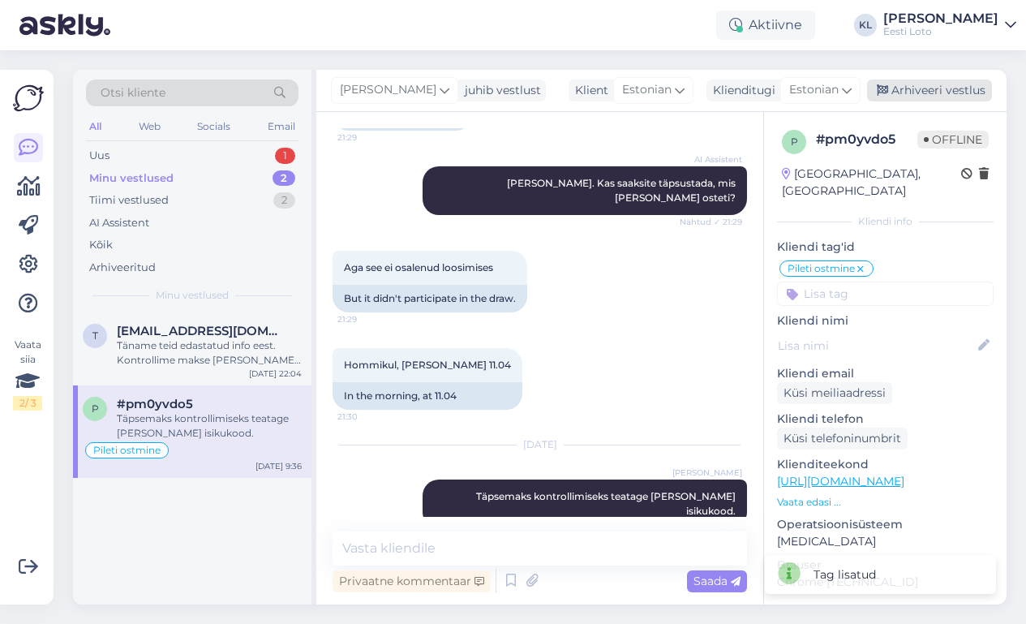
click at [944, 88] on div "Arhiveeri vestlus" at bounding box center [929, 90] width 125 height 22
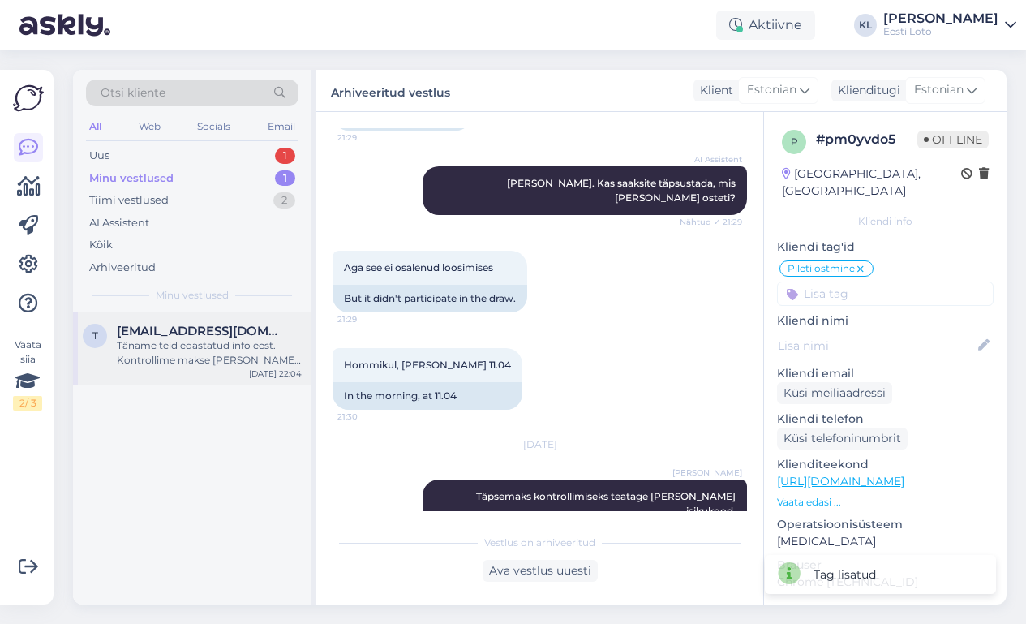
click at [168, 350] on div "Täname teid edastatud info eest. Kontrollime makse [PERSON_NAME] suuname selle …" at bounding box center [209, 352] width 185 height 29
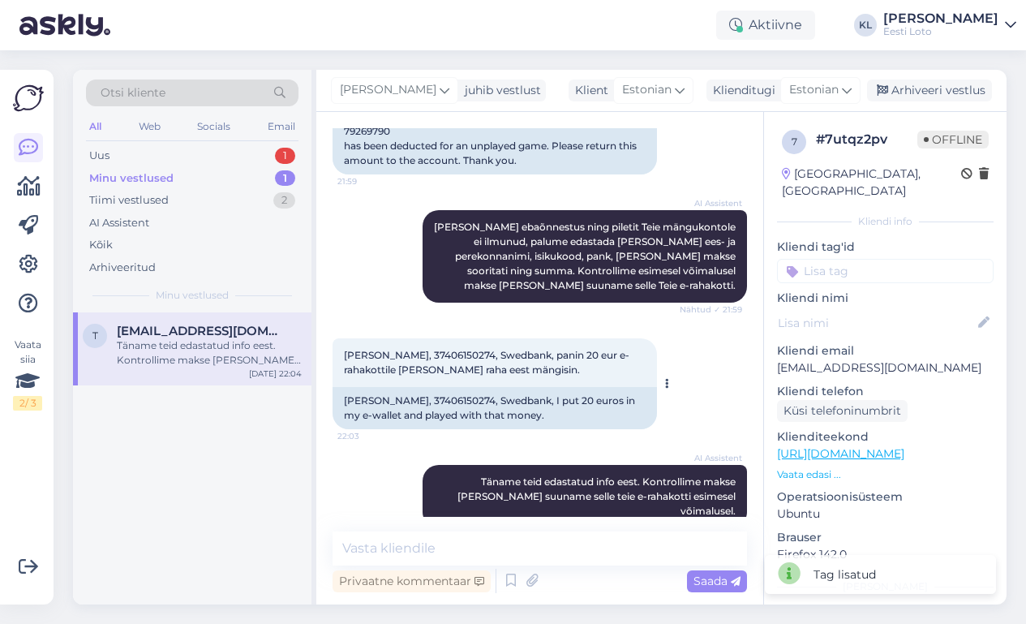
click at [484, 349] on span "[PERSON_NAME], 37406150274, Swedbank, panin 20 eur e-rahakottile [PERSON_NAME] …" at bounding box center [487, 362] width 286 height 27
copy span "37406150274"
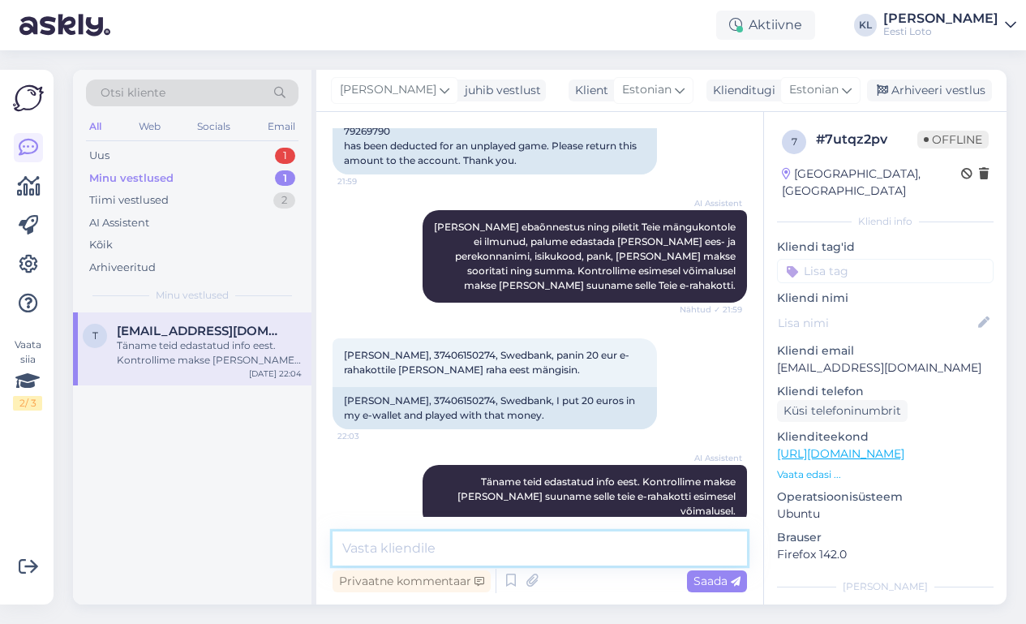
click at [475, 547] on textarea at bounding box center [540, 548] width 414 height 34
type textarea "Hetkel näeme, et"
drag, startPoint x: 487, startPoint y: 547, endPoint x: 204, endPoint y: 528, distance: 282.9
click at [204, 528] on div "Otsi kliente All Web Socials Email Uus 1 Minu vestlused 1 Tiimi vestlused 2 AI …" at bounding box center [540, 337] width 934 height 535
paste textarea "Teie E-kiirloterii pileti ostmisel ilmnes tehniline tõrge, mistõttu see tühista…"
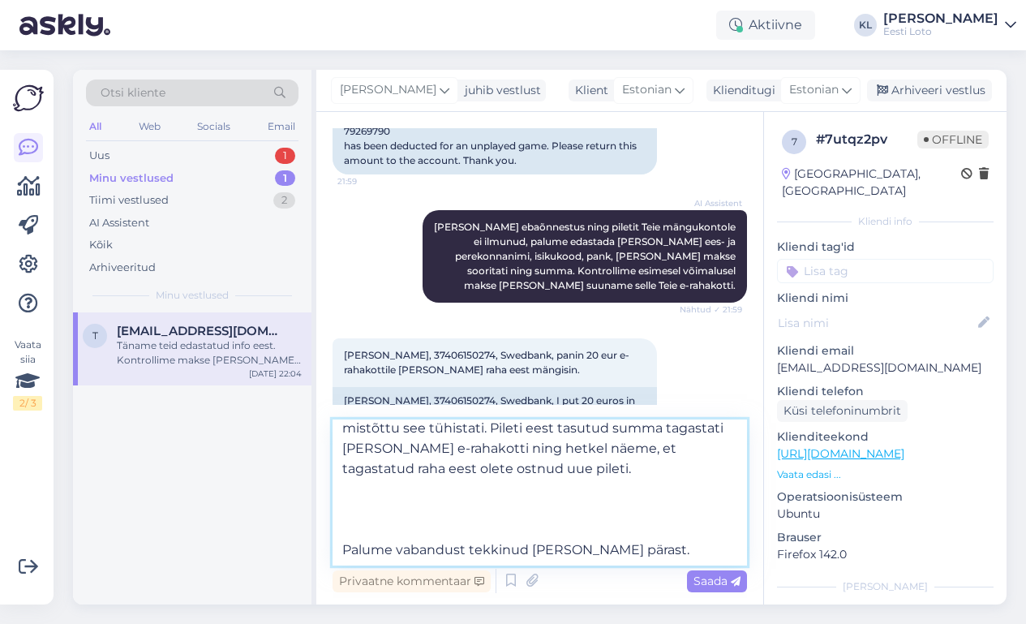
click at [351, 532] on textarea "Teie E-kiirloterii pileti ostmisel ilmnes tehniline tõrge, mistõttu see tühista…" at bounding box center [540, 492] width 414 height 146
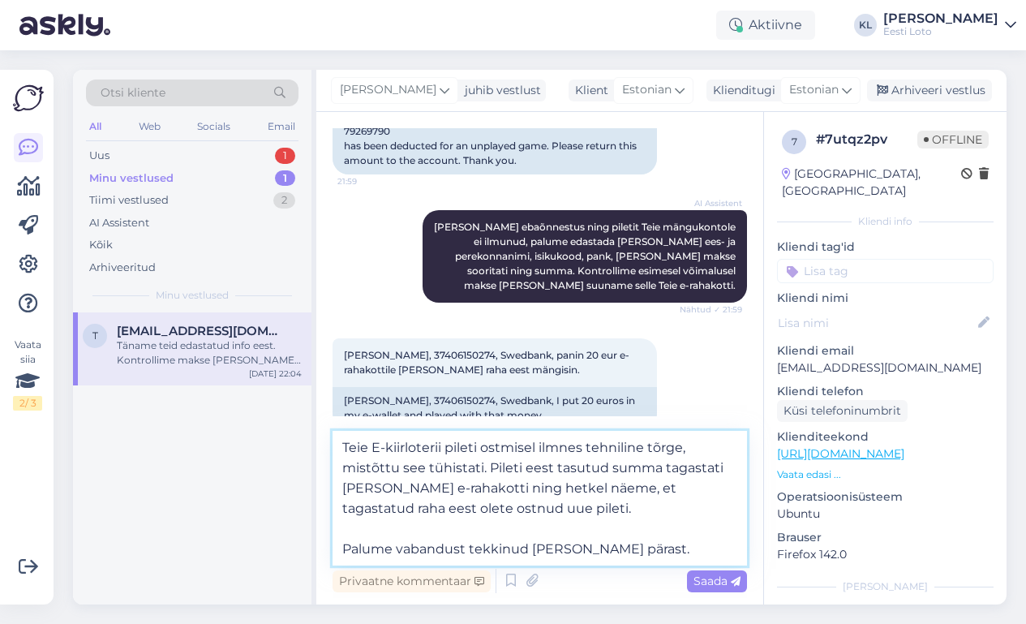
scroll to position [0, 0]
type textarea "Teie E-kiirloterii pileti ostmisel ilmnes tehniline tõrge, mistõttu see tühista…"
click at [705, 577] on span "Saada" at bounding box center [717, 580] width 47 height 15
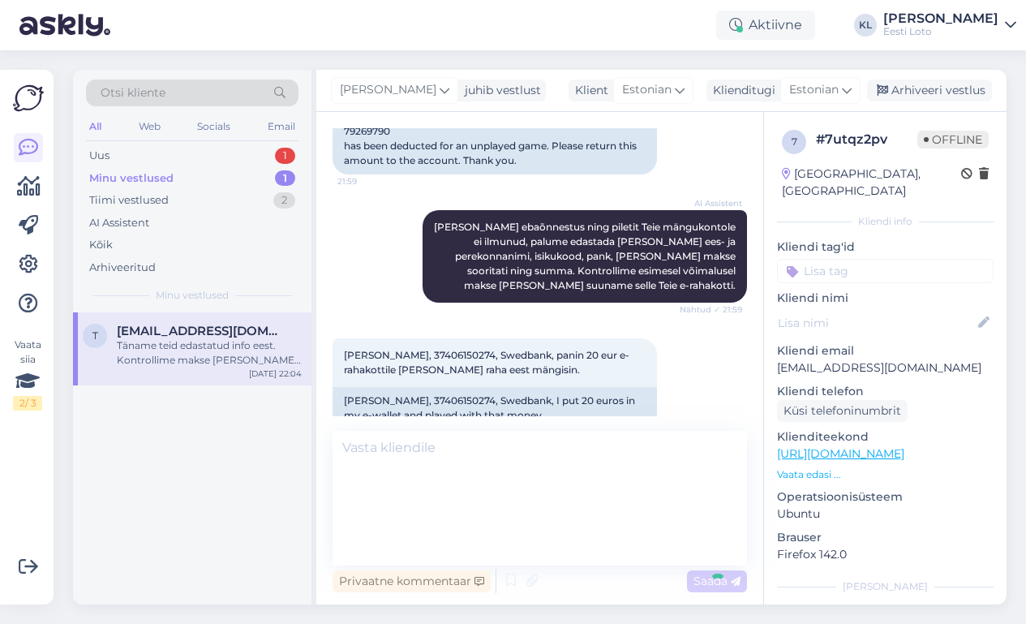
scroll to position [650, 0]
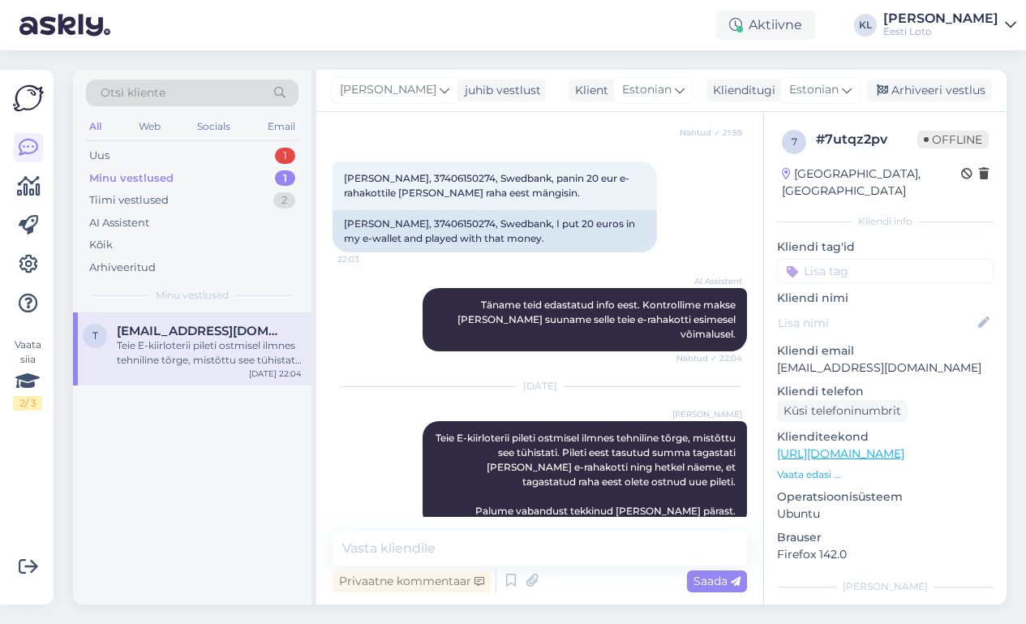
click at [856, 261] on input at bounding box center [885, 271] width 217 height 24
type input "e-kiir"
click at [891, 311] on span "e-kiirloterii" at bounding box center [886, 316] width 52 height 10
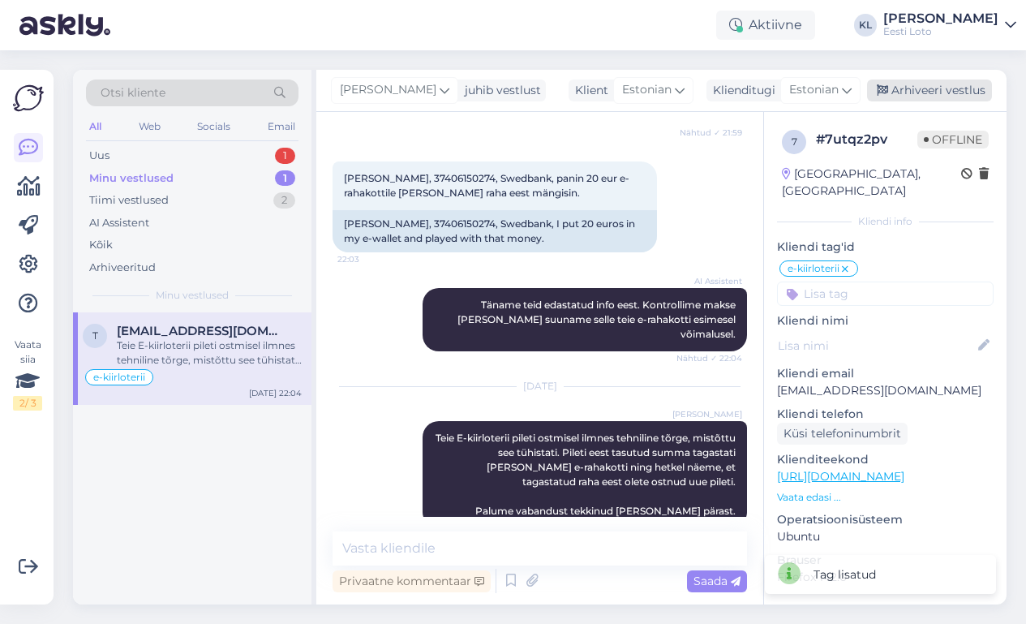
click at [946, 89] on div "Arhiveeri vestlus" at bounding box center [929, 90] width 125 height 22
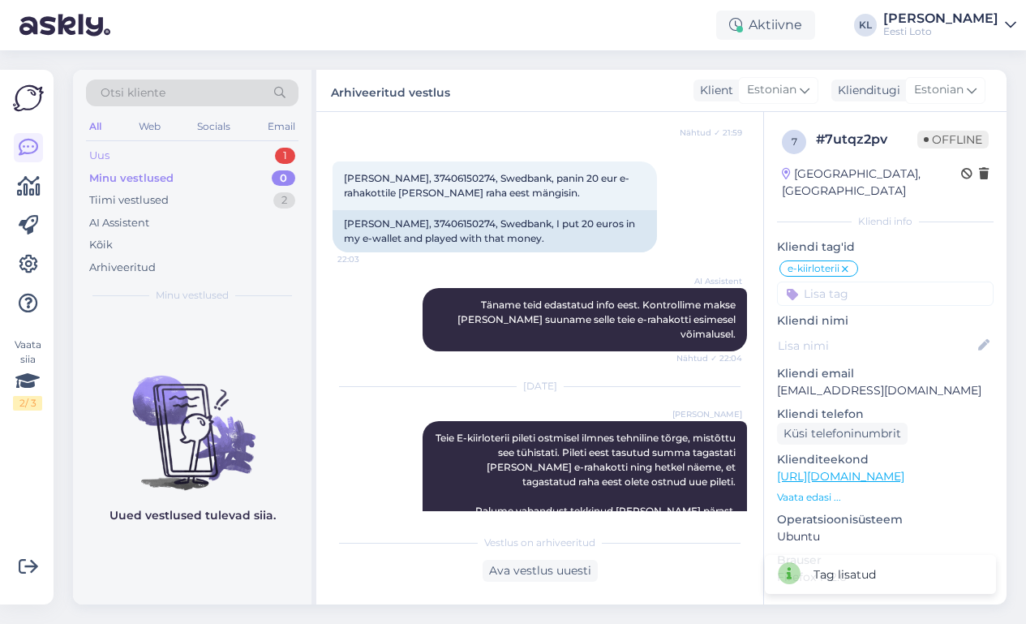
click at [238, 148] on div "Uus 1" at bounding box center [192, 155] width 213 height 23
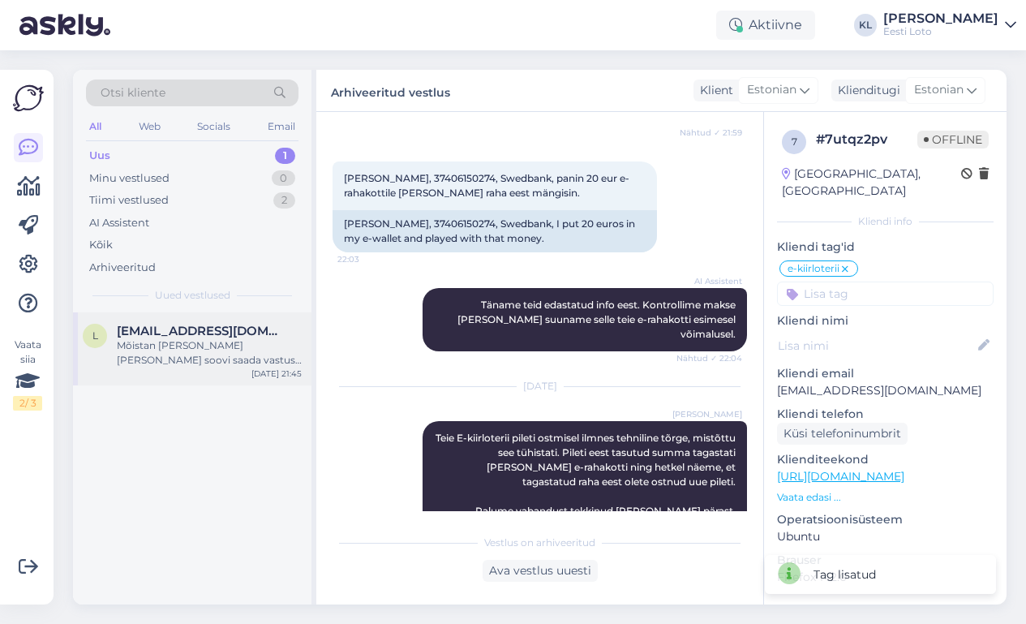
click at [207, 341] on div "Mõistan [PERSON_NAME] [PERSON_NAME] soovi saada vastust oma pileti kohta. Teie …" at bounding box center [209, 352] width 185 height 29
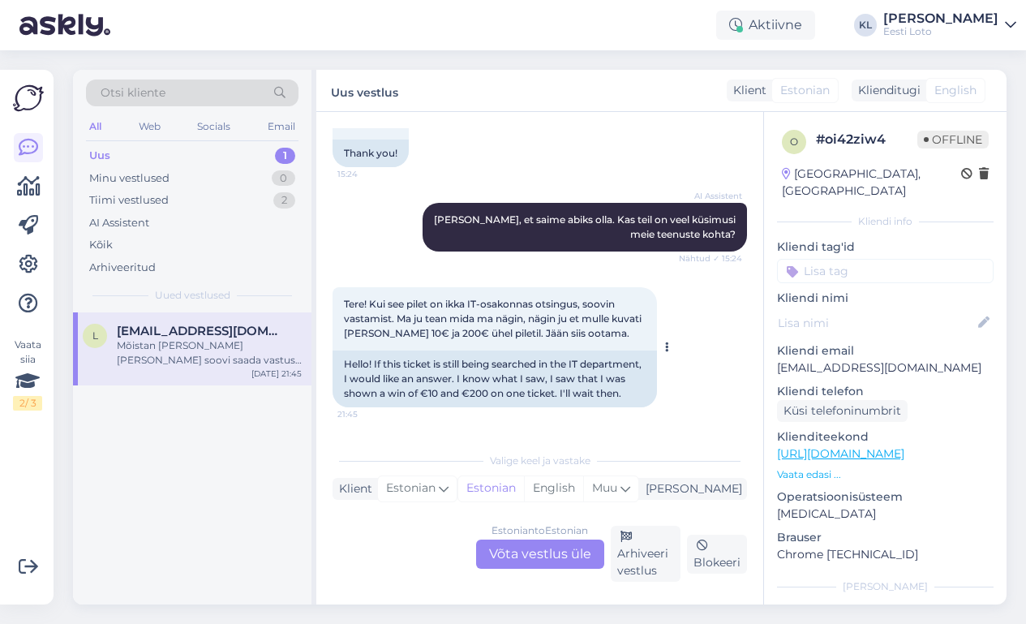
scroll to position [4301, 0]
